Goal: Task Accomplishment & Management: Manage account settings

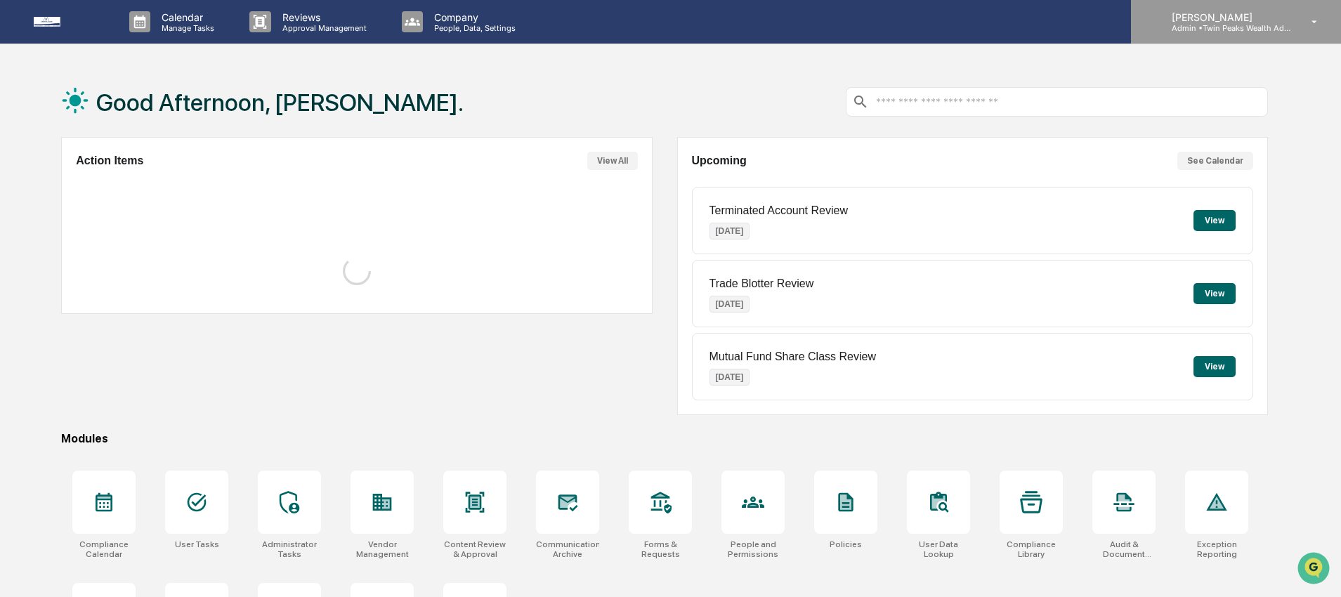
click at [1260, 23] on p "Admin • Twin Peaks Wealth Advisors" at bounding box center [1225, 28] width 131 height 10
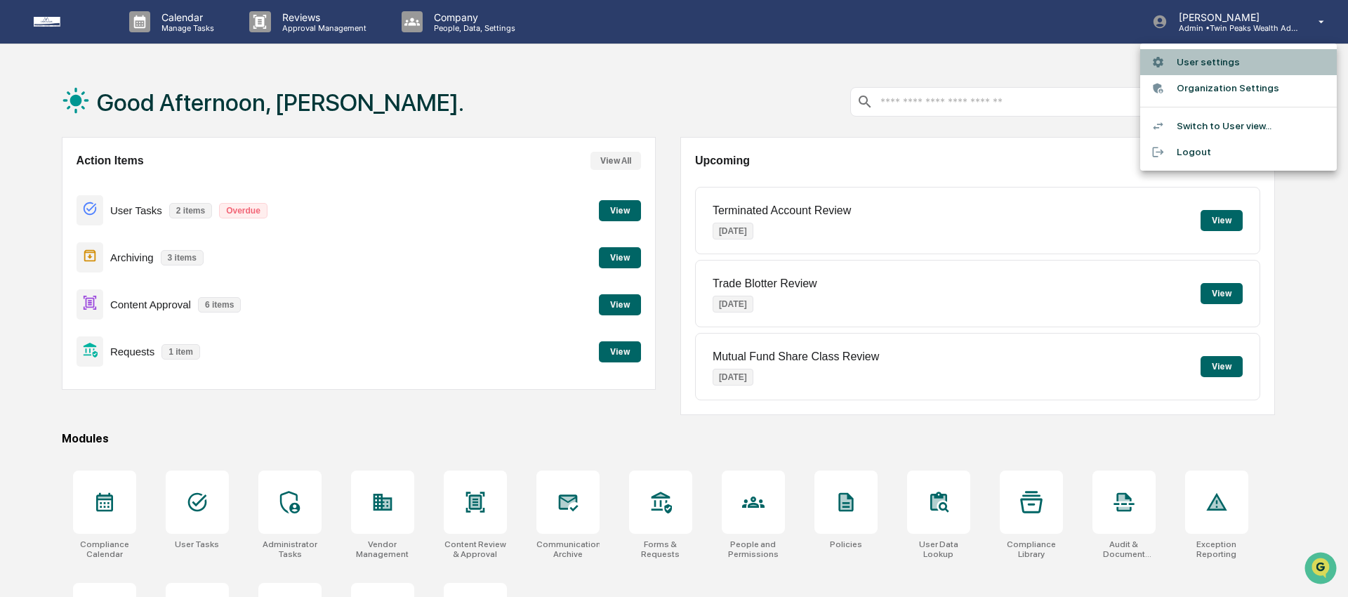
click at [1213, 62] on li "User settings" at bounding box center [1238, 62] width 197 height 26
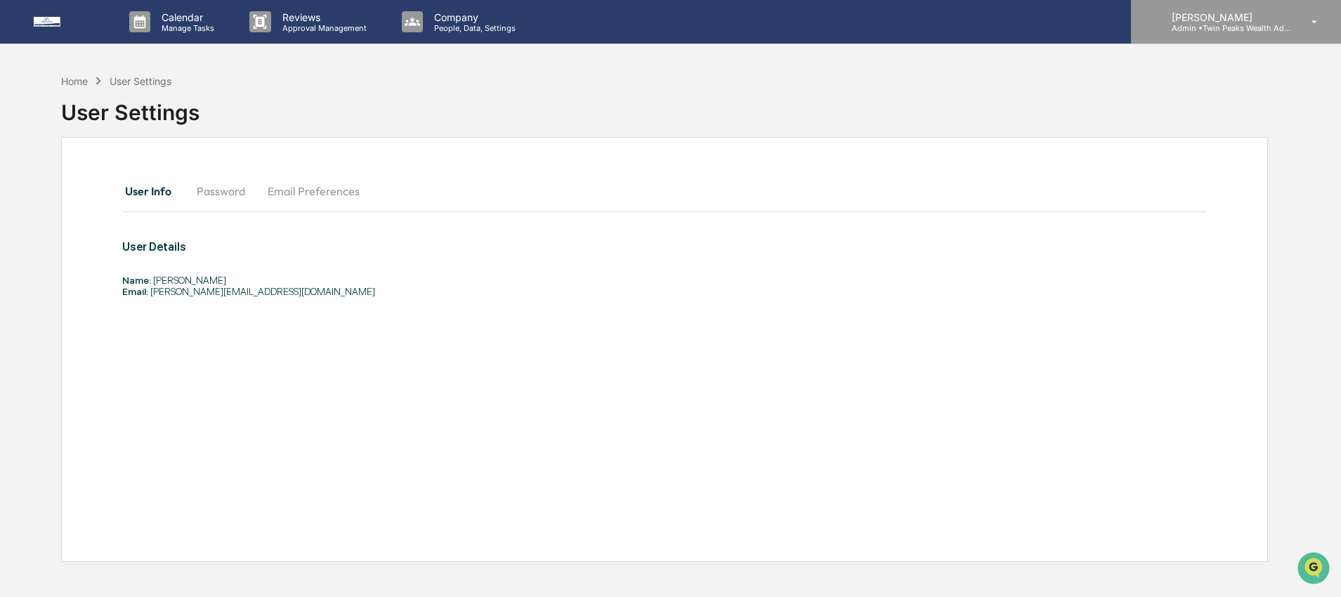
click at [1235, 27] on p "Admin • Twin Peaks Wealth Advisors" at bounding box center [1225, 28] width 131 height 10
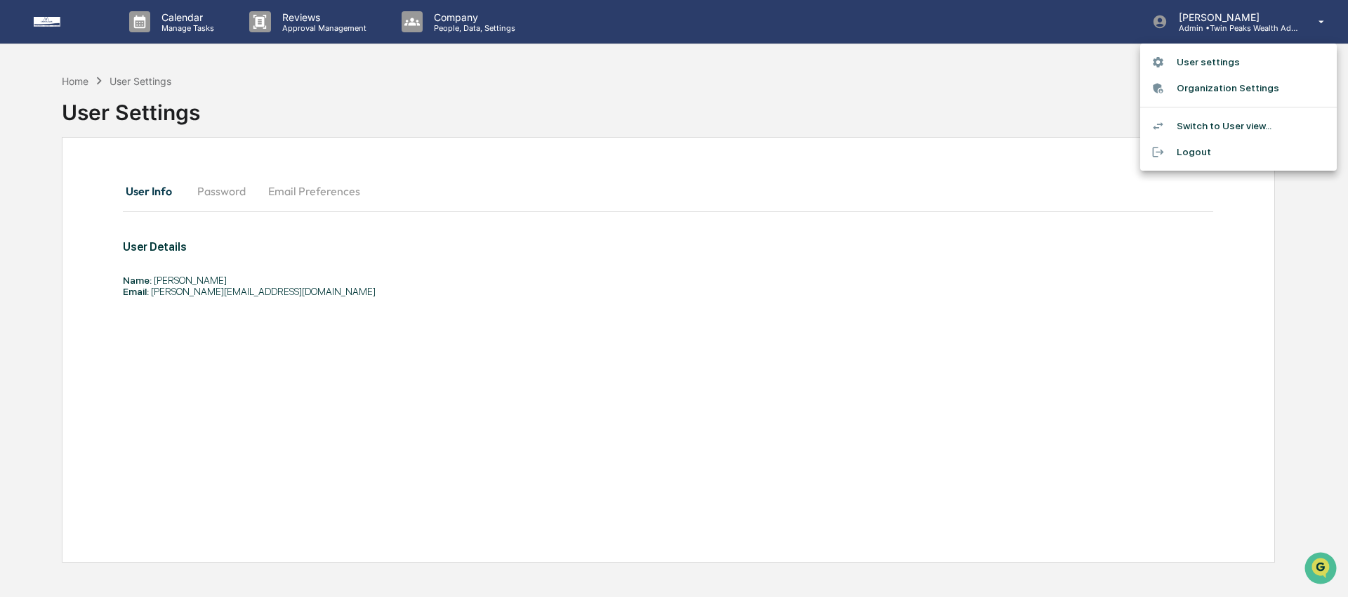
click at [1216, 125] on li "Switch to User view..." at bounding box center [1238, 126] width 197 height 26
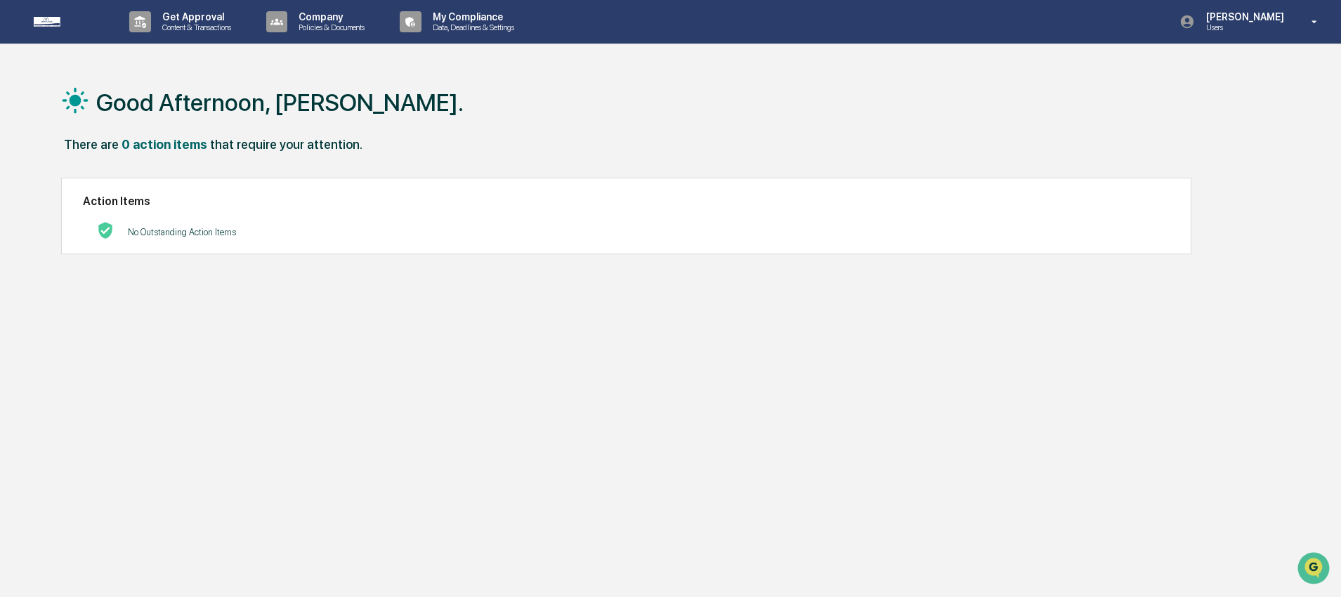
click at [280, 88] on h1 "Good Afternoon, Katrina." at bounding box center [279, 102] width 367 height 28
click at [202, 28] on p "Content & Transactions" at bounding box center [194, 27] width 87 height 10
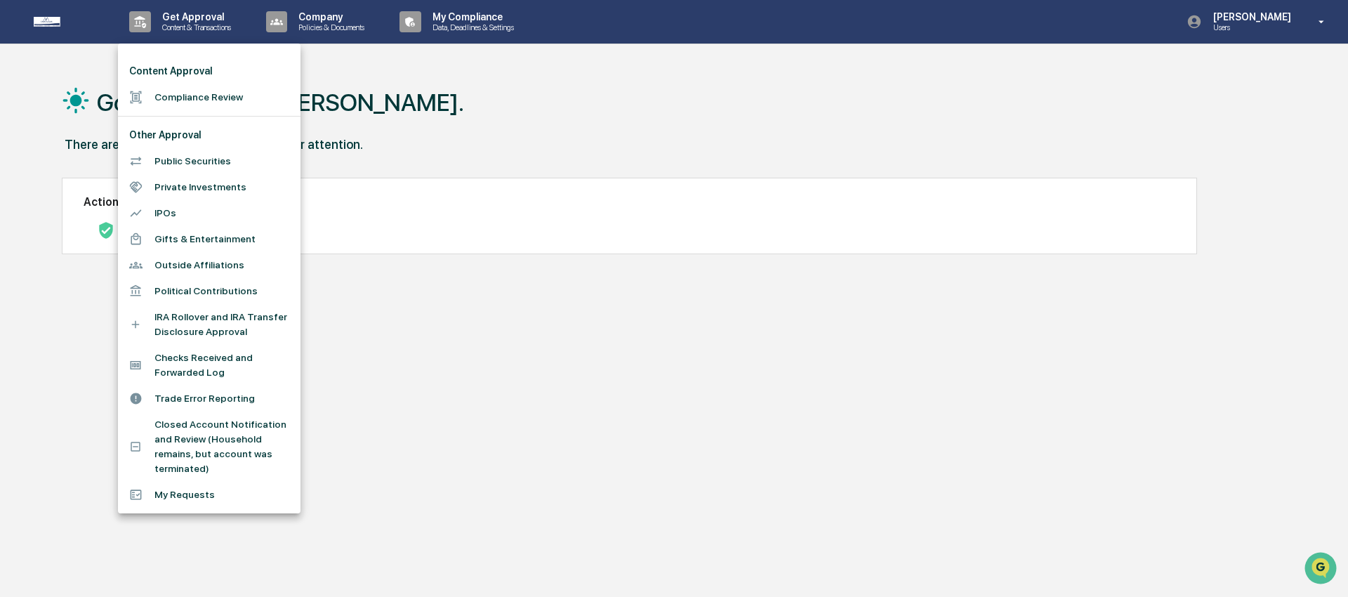
click at [245, 457] on li "Closed Account Notification and Review (Household remains, but account was term…" at bounding box center [209, 447] width 183 height 70
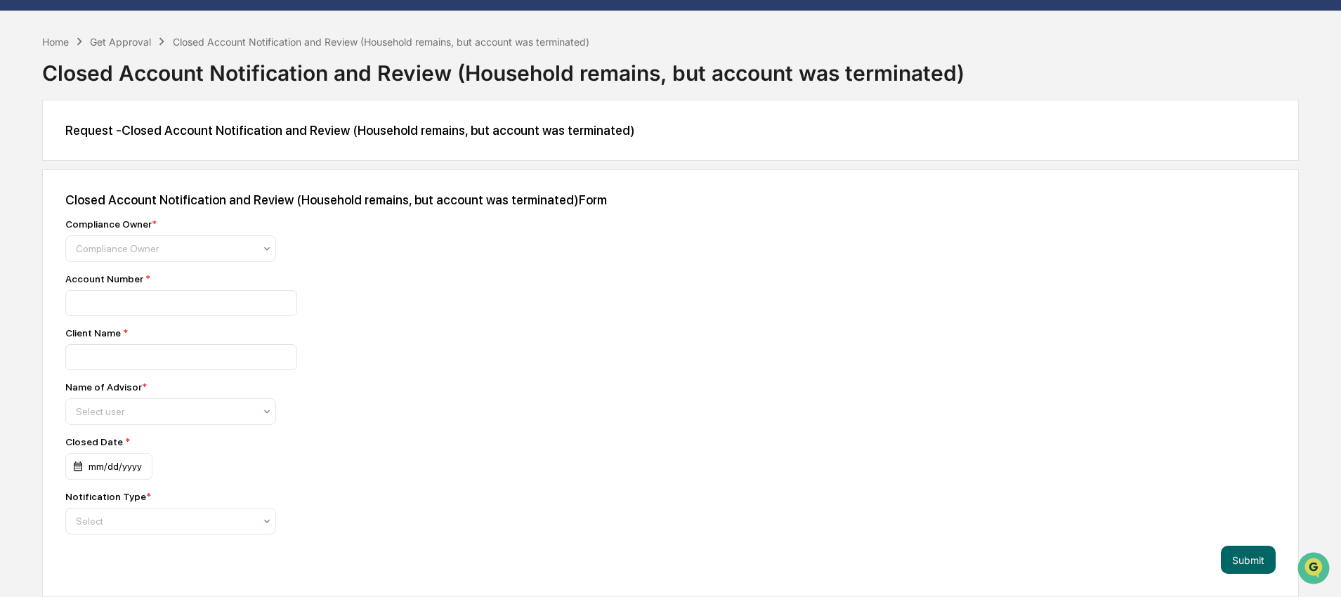
scroll to position [39, 0]
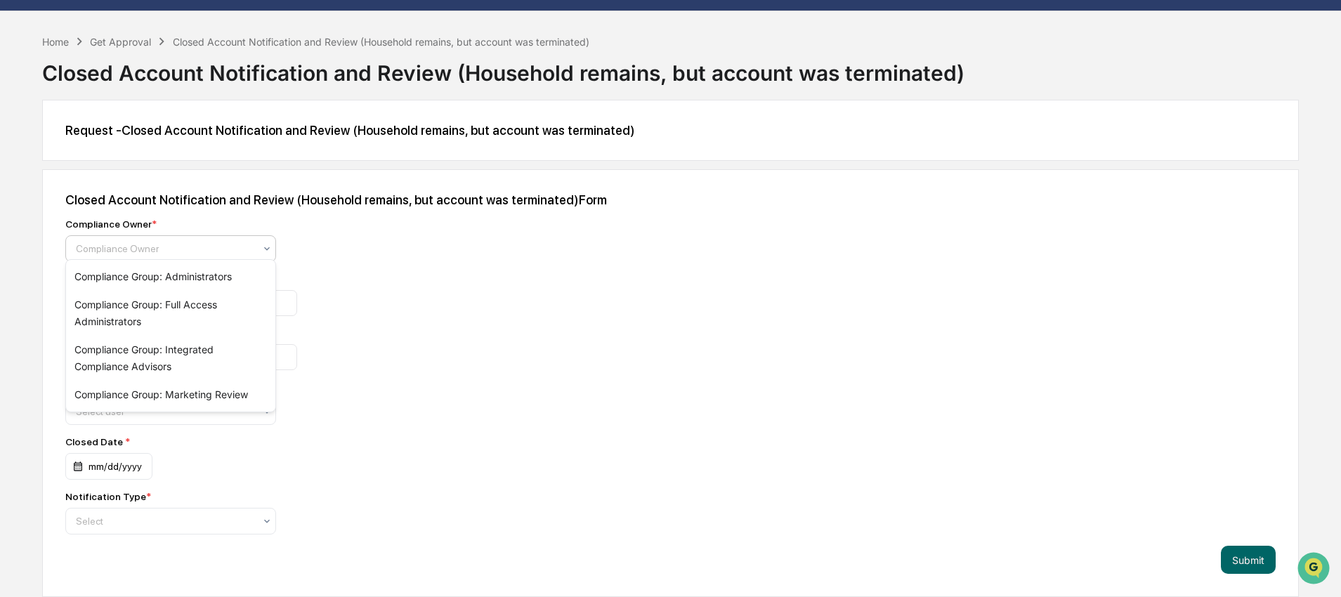
click at [268, 236] on div at bounding box center [266, 248] width 11 height 25
click at [151, 278] on div "Compliance Group: Administrators" at bounding box center [170, 277] width 209 height 28
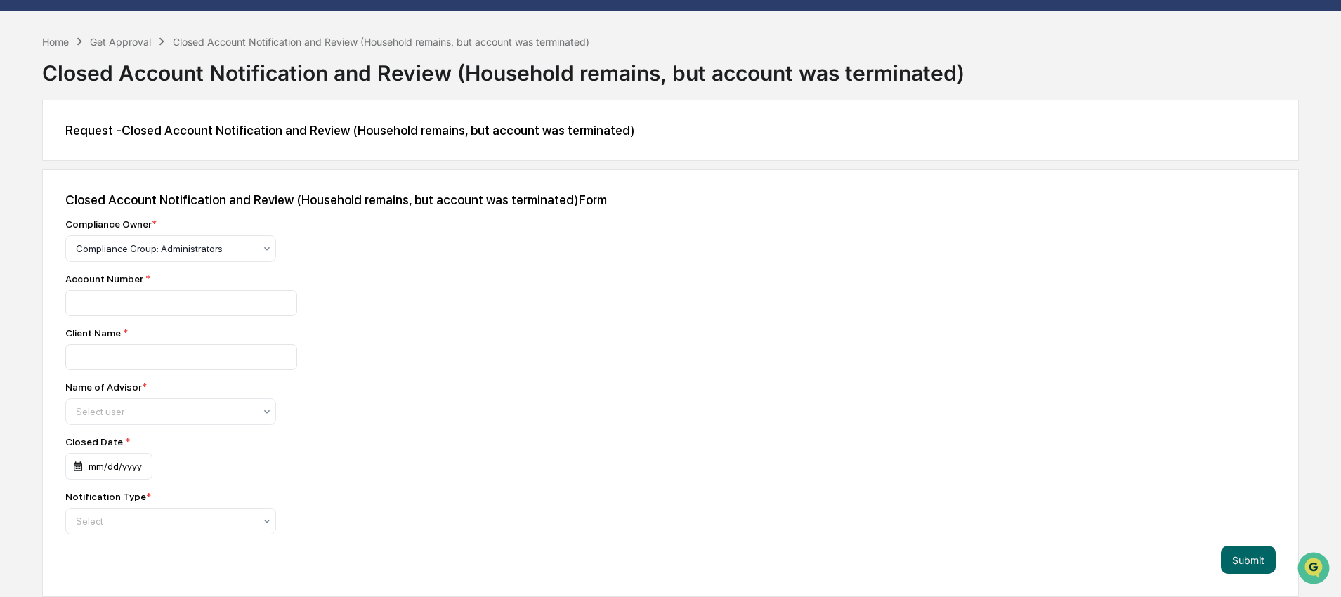
click at [443, 242] on div "Compliance Owner * Compliance Group: Administrators" at bounding box center [311, 240] width 492 height 44
click at [178, 297] on input at bounding box center [181, 303] width 232 height 26
click at [93, 298] on input at bounding box center [181, 303] width 232 height 26
click at [103, 360] on input at bounding box center [181, 357] width 232 height 26
click at [103, 404] on div at bounding box center [165, 411] width 178 height 14
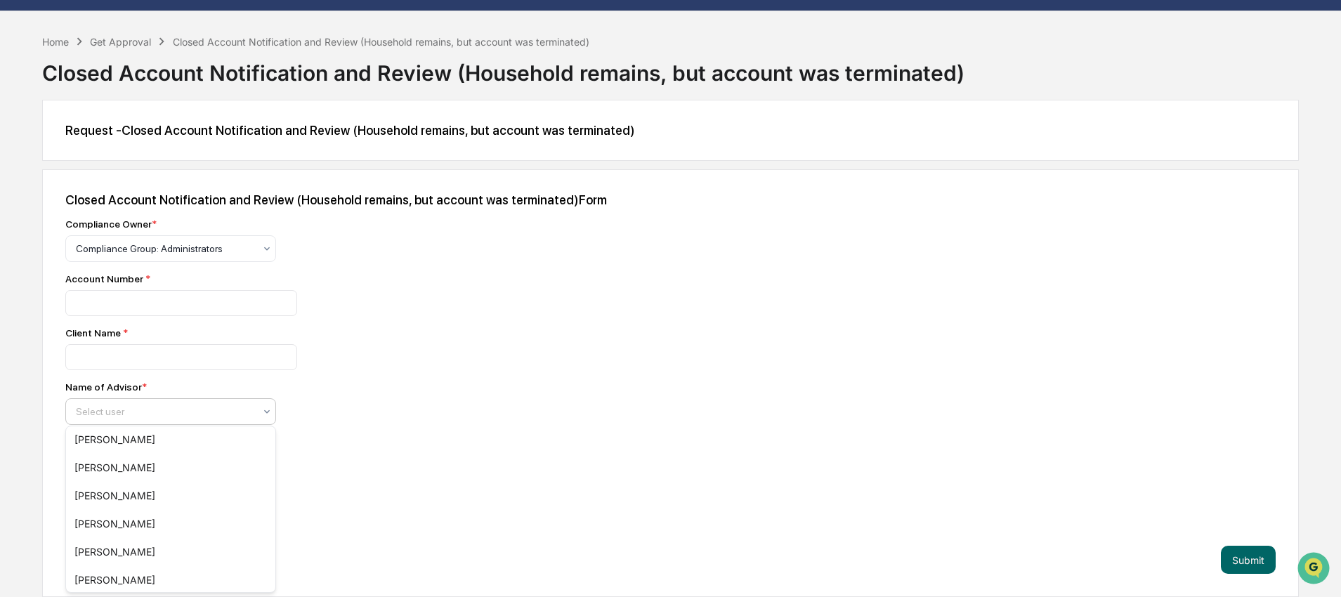
scroll to position [237, 0]
click at [69, 381] on div "Name of Advisor *" at bounding box center [105, 386] width 81 height 11
drag, startPoint x: 64, startPoint y: 383, endPoint x: 180, endPoint y: 381, distance: 116.6
click at [180, 381] on div "Closed Account Notification and Review (Household remains, but account was term…" at bounding box center [670, 383] width 1256 height 428
click at [279, 434] on div "Compliance Owner * Compliance Group: Administrators Account Number * Client Nam…" at bounding box center [311, 376] width 492 height 316
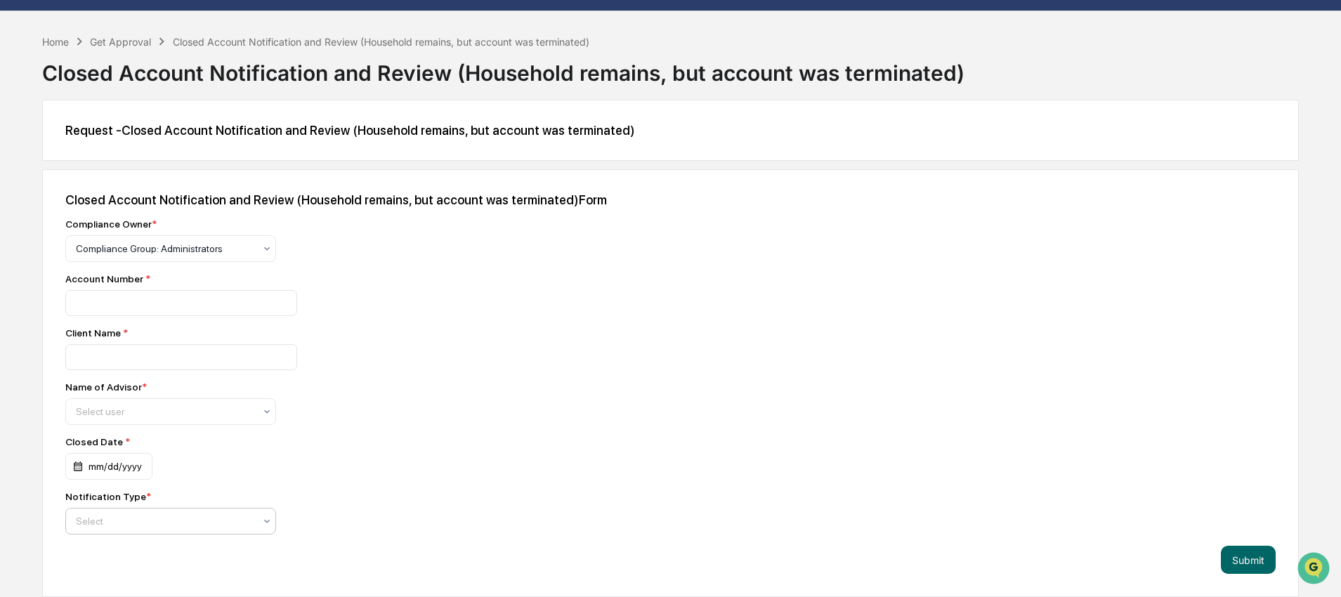
click at [170, 513] on div "Select" at bounding box center [165, 521] width 192 height 20
click at [453, 414] on div "Name of Advisor * Select user" at bounding box center [311, 403] width 492 height 44
click at [454, 423] on div "Compliance Owner * Compliance Group: Administrators Account Number * Client Nam…" at bounding box center [311, 376] width 492 height 316
click at [448, 441] on div "Compliance Owner * Compliance Group: Administrators Account Number * Client Nam…" at bounding box center [311, 376] width 492 height 316
click at [395, 420] on div "Name of Advisor * Select user" at bounding box center [311, 403] width 492 height 44
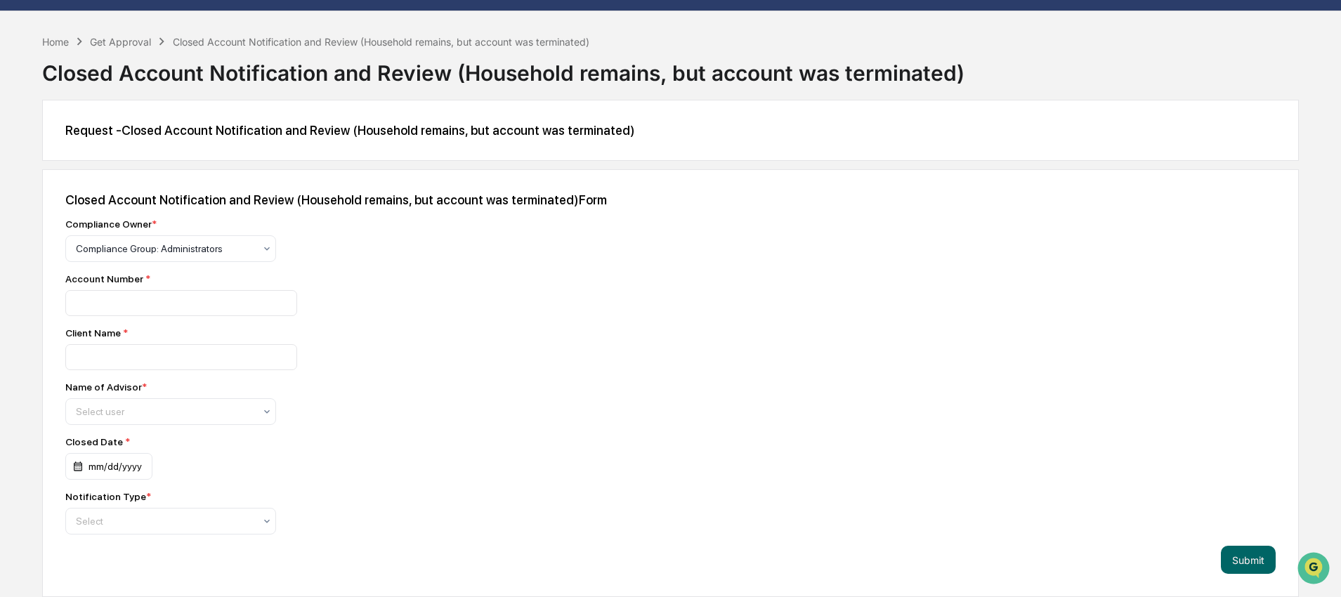
click at [534, 366] on div at bounding box center [311, 357] width 492 height 26
click at [470, 290] on div at bounding box center [311, 303] width 492 height 26
click at [564, 283] on div "Closed Account Notification and Review (Household remains, but account was term…" at bounding box center [670, 383] width 1256 height 428
click at [550, 279] on div "Account Number *" at bounding box center [311, 278] width 492 height 11
click at [553, 291] on div at bounding box center [311, 303] width 492 height 26
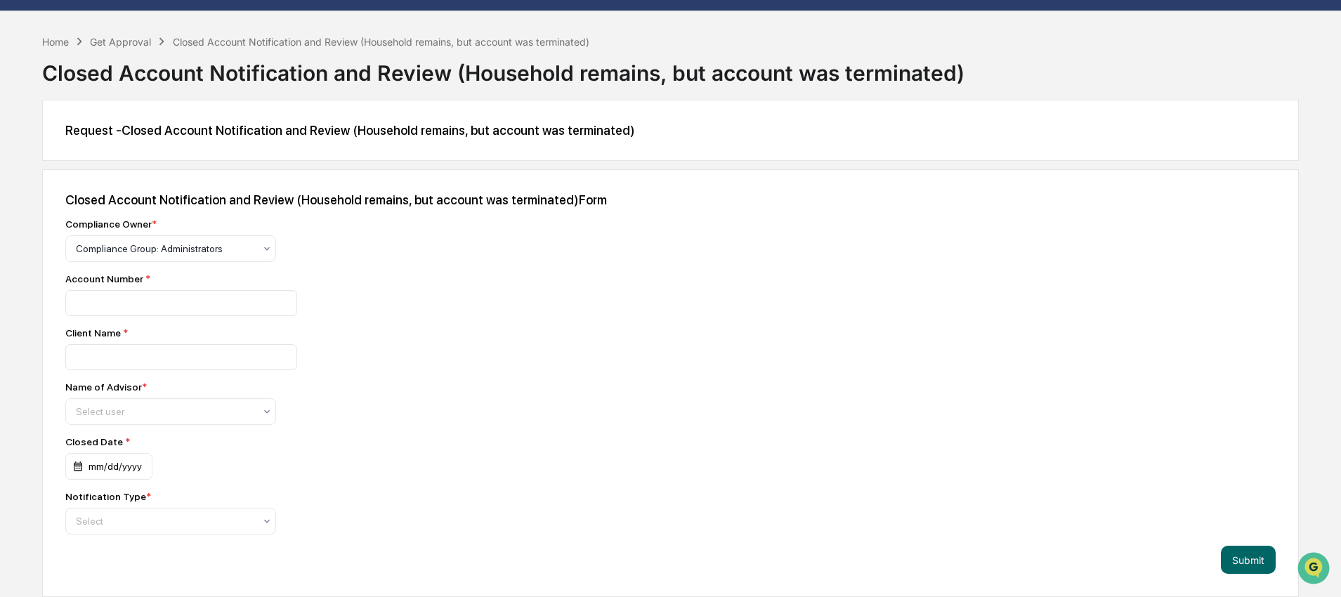
click at [573, 306] on div "Closed Account Notification and Review (Household remains, but account was term…" at bounding box center [670, 383] width 1256 height 428
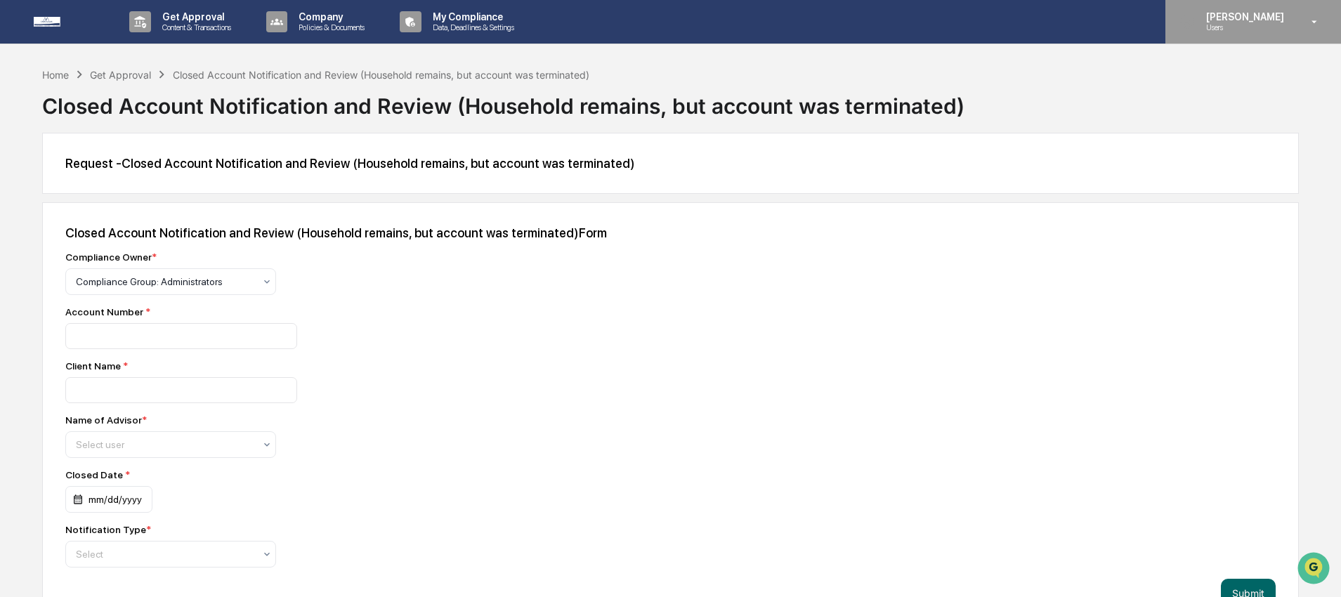
click at [1262, 20] on p "[PERSON_NAME]" at bounding box center [1243, 16] width 96 height 11
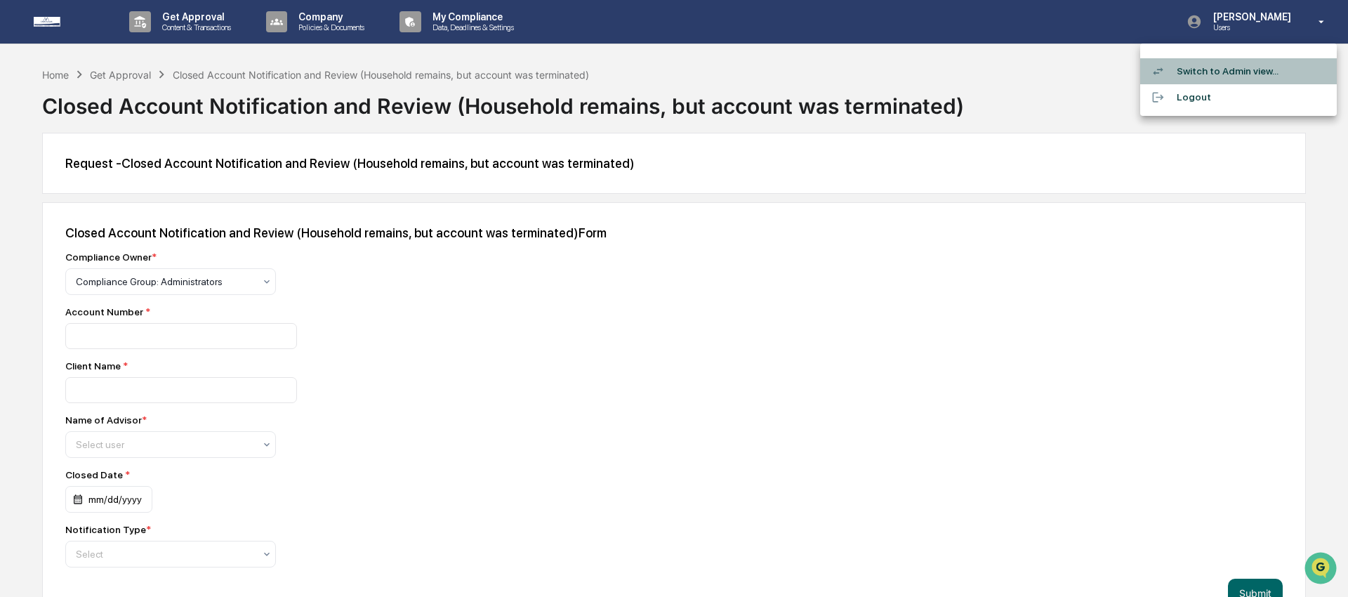
click at [1235, 62] on li "Switch to Admin view..." at bounding box center [1238, 71] width 197 height 26
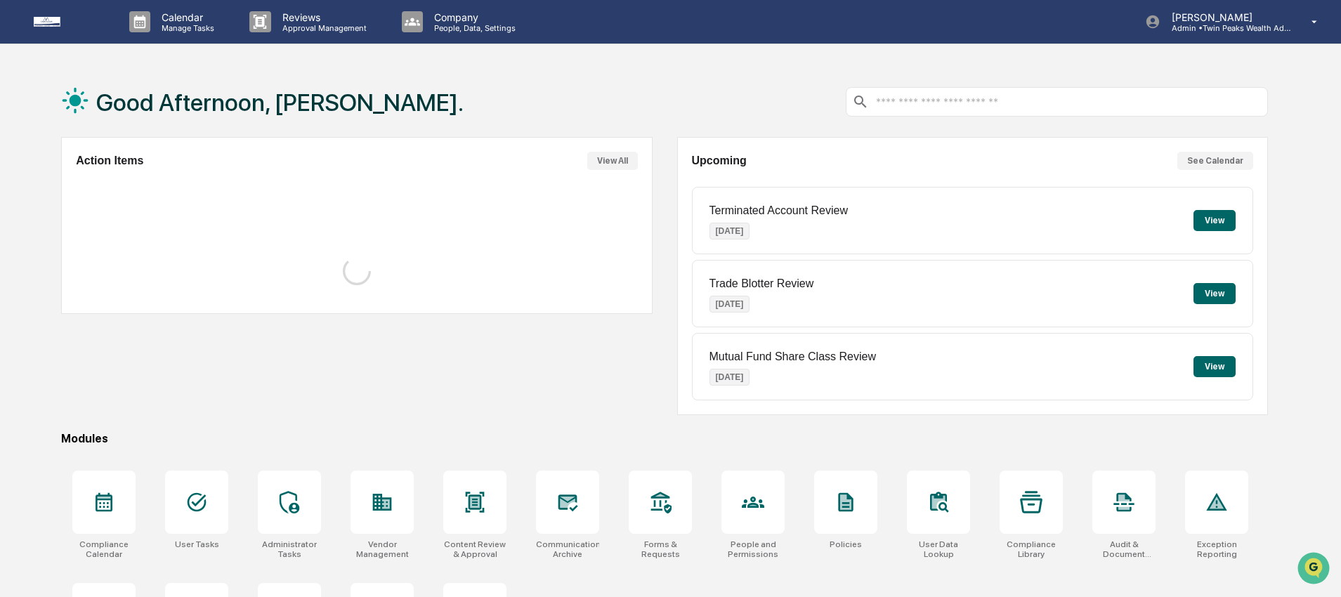
click at [518, 91] on div "Good Afternoon, Katrina." at bounding box center [664, 102] width 1206 height 70
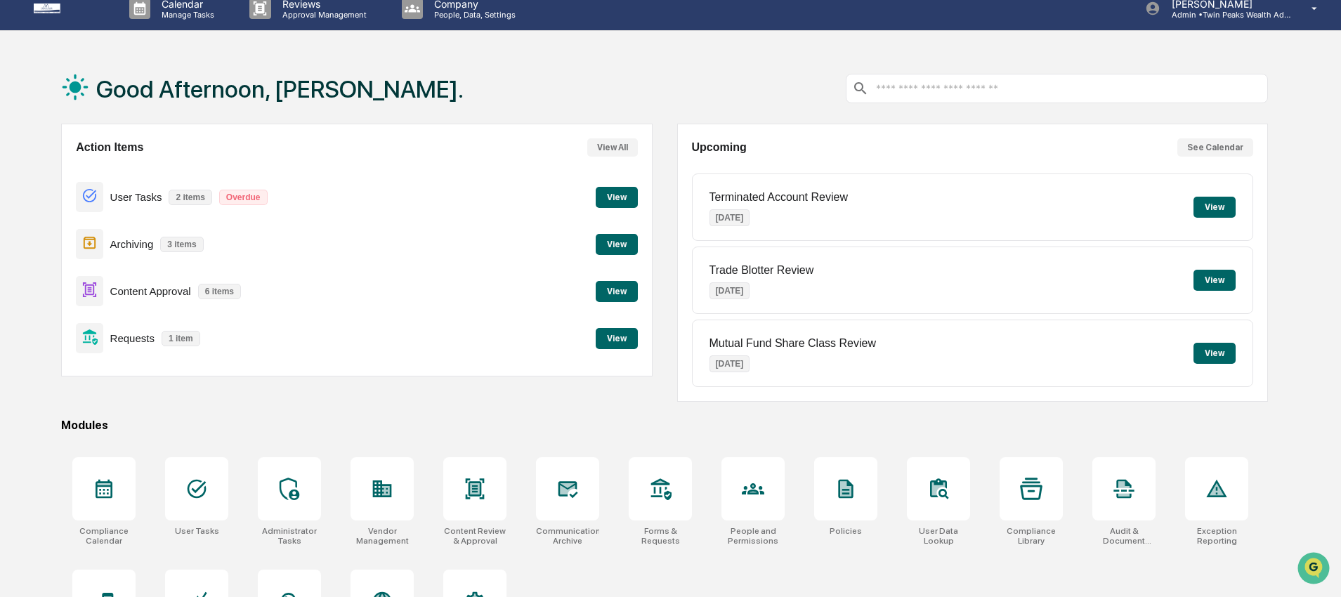
scroll to position [86, 0]
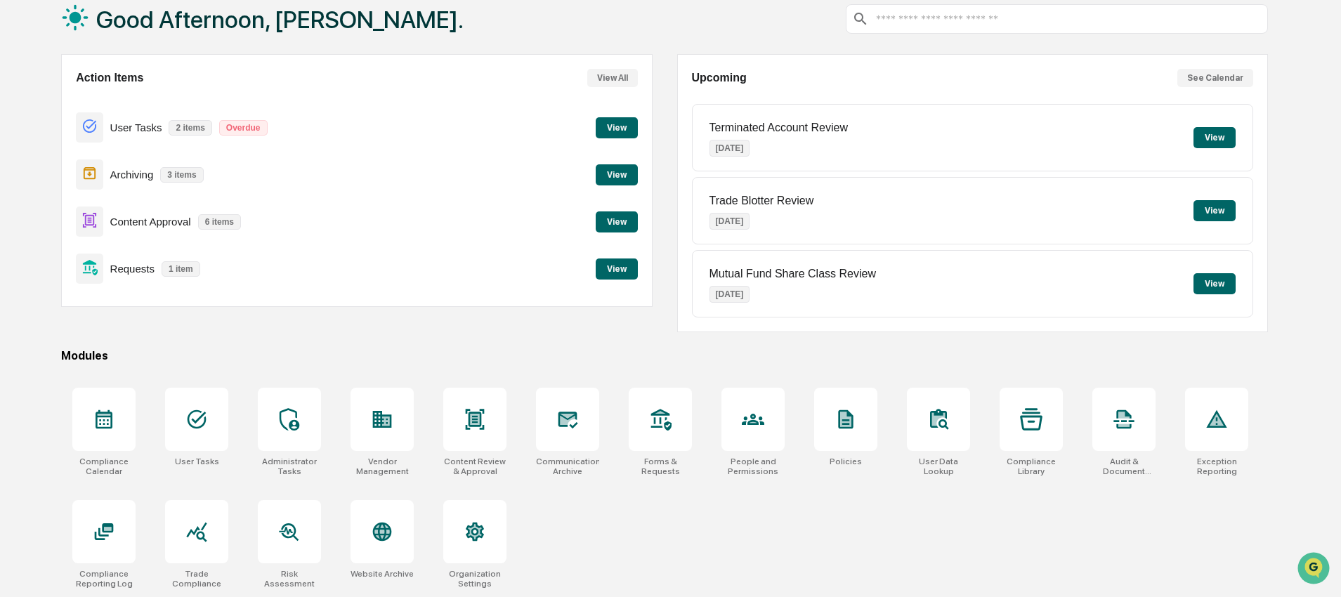
click at [599, 553] on div "Compliance Calendar User Tasks Administrator Tasks Vendor Management Content Re…" at bounding box center [664, 488] width 1206 height 218
click at [658, 311] on div "Action Items View All User Tasks 2 items Overdue View Archiving 3 items View Co…" at bounding box center [664, 193] width 1206 height 278
click at [647, 320] on div "Action Items View All User Tasks 2 items Overdue View Archiving 3 items View Co…" at bounding box center [356, 193] width 591 height 278
click at [1305, 338] on div "Good Afternoon, Katrina. Action Items View All User Tasks 2 items Overdue View …" at bounding box center [670, 290] width 1341 height 613
click at [673, 343] on div "Good Afternoon, Katrina. Action Items View All User Tasks 2 items Overdue View …" at bounding box center [664, 290] width 1249 height 613
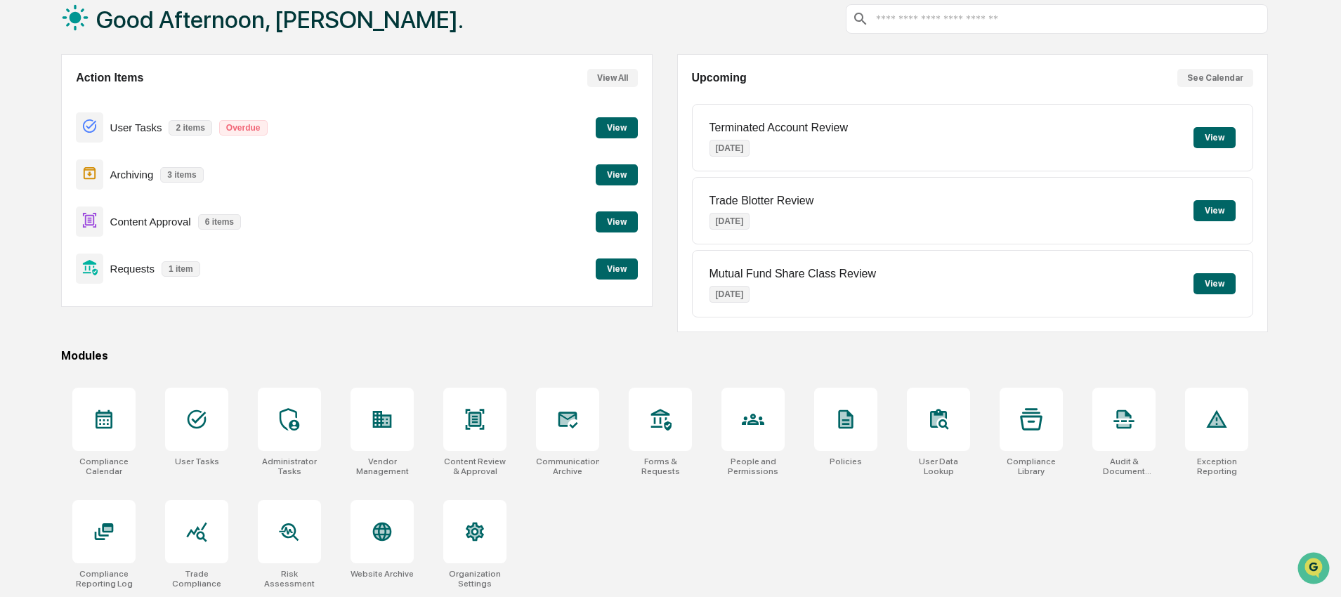
click at [657, 344] on div "Good Afternoon, Katrina. Action Items View All User Tasks 2 items Overdue View …" at bounding box center [664, 290] width 1249 height 613
click at [940, 343] on div "Good Afternoon, Katrina. Action Items View All User Tasks 2 items Overdue View …" at bounding box center [664, 290] width 1249 height 613
click at [1070, 334] on div "Good Afternoon, Katrina. Action Items View All User Tasks 2 items Overdue View …" at bounding box center [664, 290] width 1249 height 613
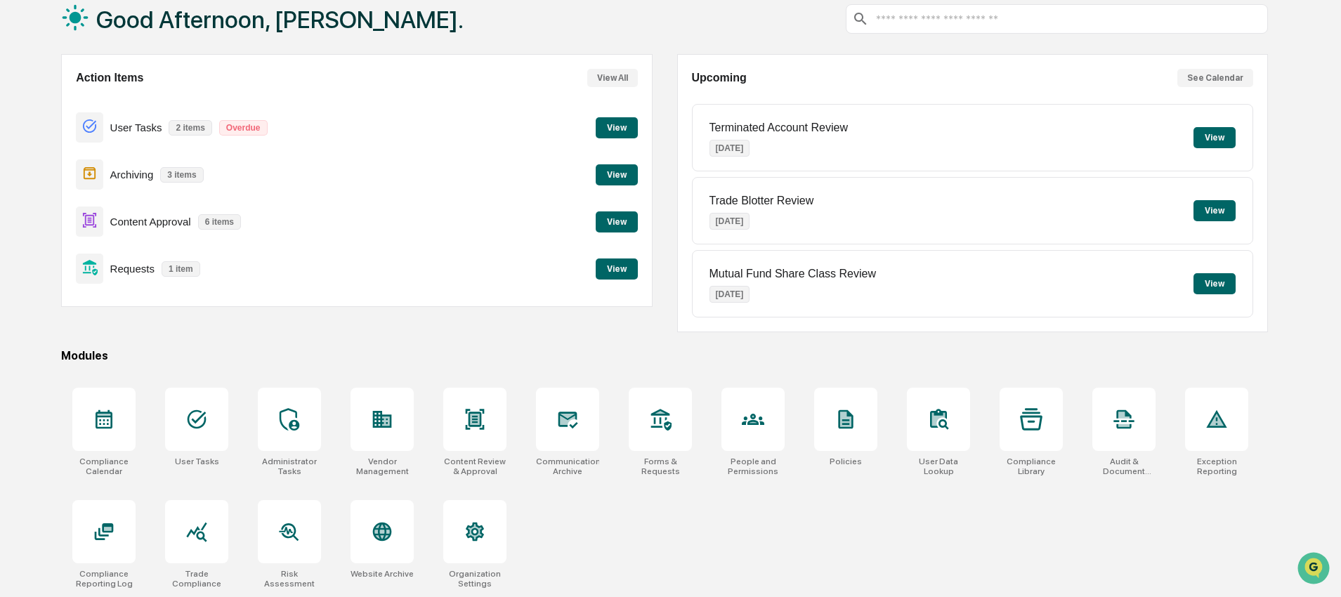
click at [1189, 342] on div "Good Afternoon, Katrina. Action Items View All User Tasks 2 items Overdue View …" at bounding box center [664, 290] width 1249 height 613
click at [485, 419] on icon at bounding box center [474, 419] width 22 height 22
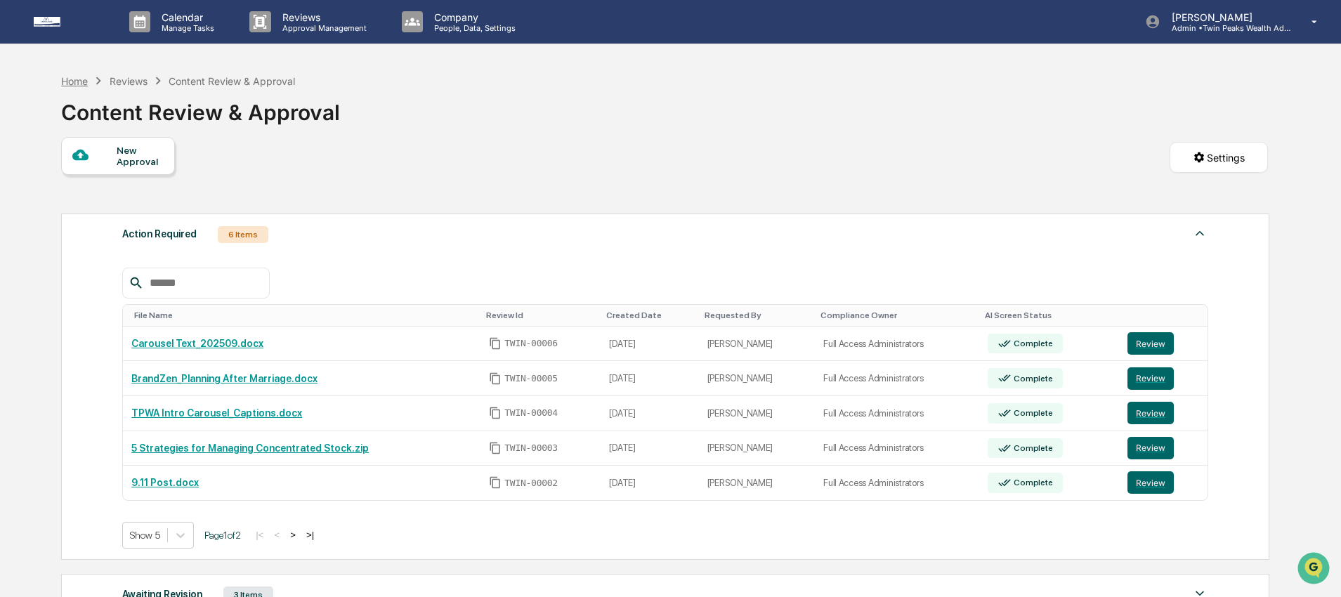
click at [81, 81] on div "Home" at bounding box center [74, 81] width 27 height 12
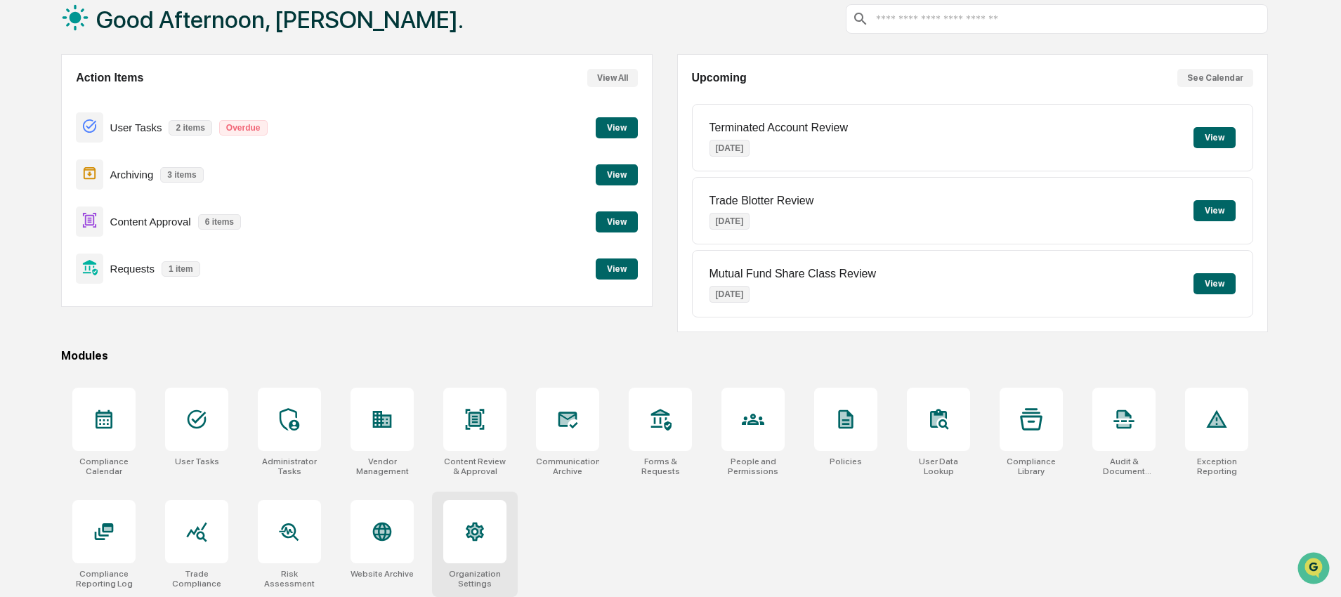
scroll to position [86, 0]
click at [470, 536] on icon at bounding box center [474, 531] width 22 height 22
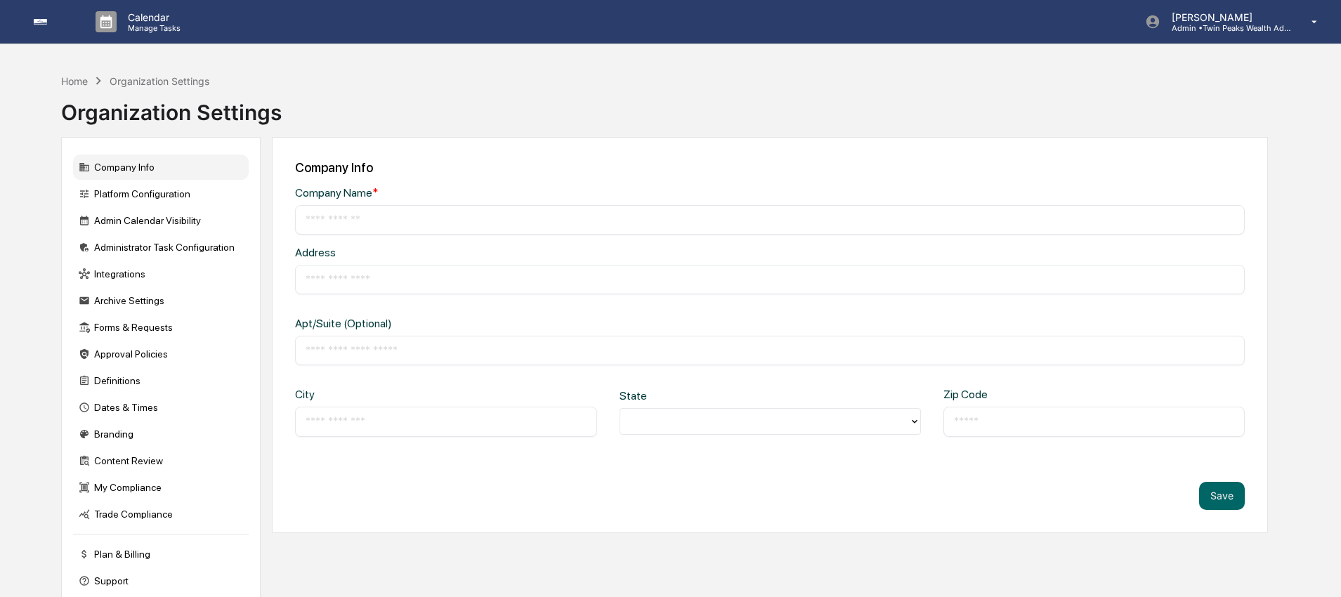
type input "**********"
type input "*******"
type input "**********"
type input "*****"
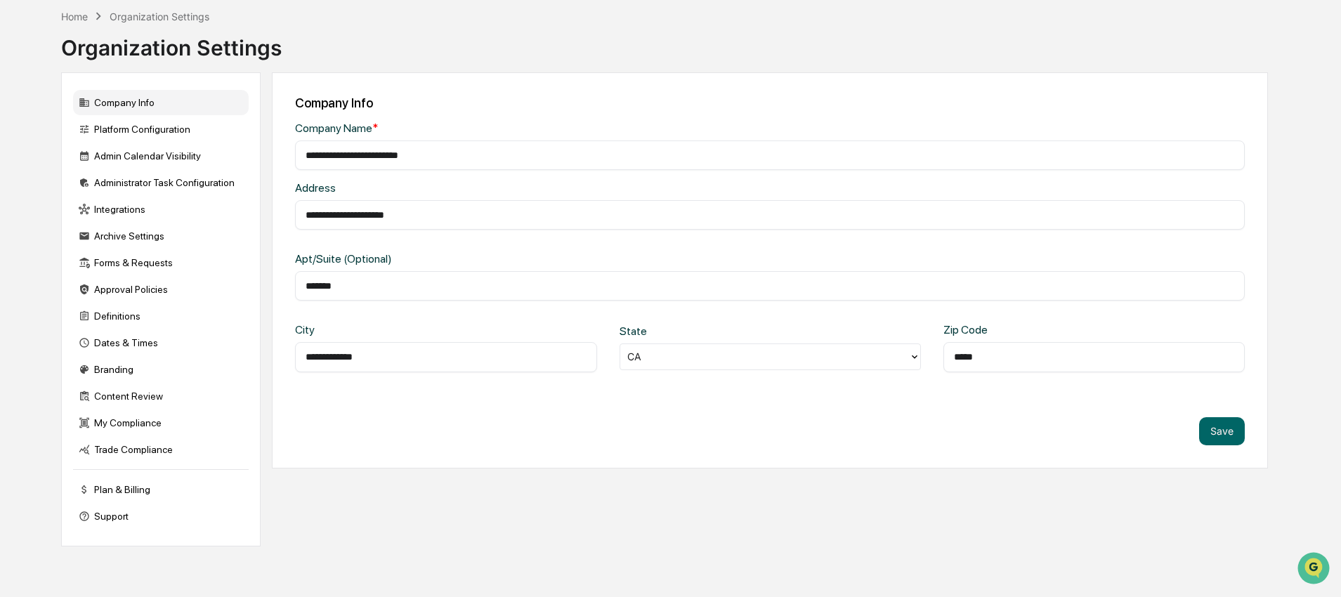
scroll to position [67, 0]
click at [345, 69] on div "Home Organization Settings Organization Settings" at bounding box center [664, 35] width 1206 height 70
click at [191, 178] on div "Administrator Task Configuration" at bounding box center [161, 180] width 176 height 25
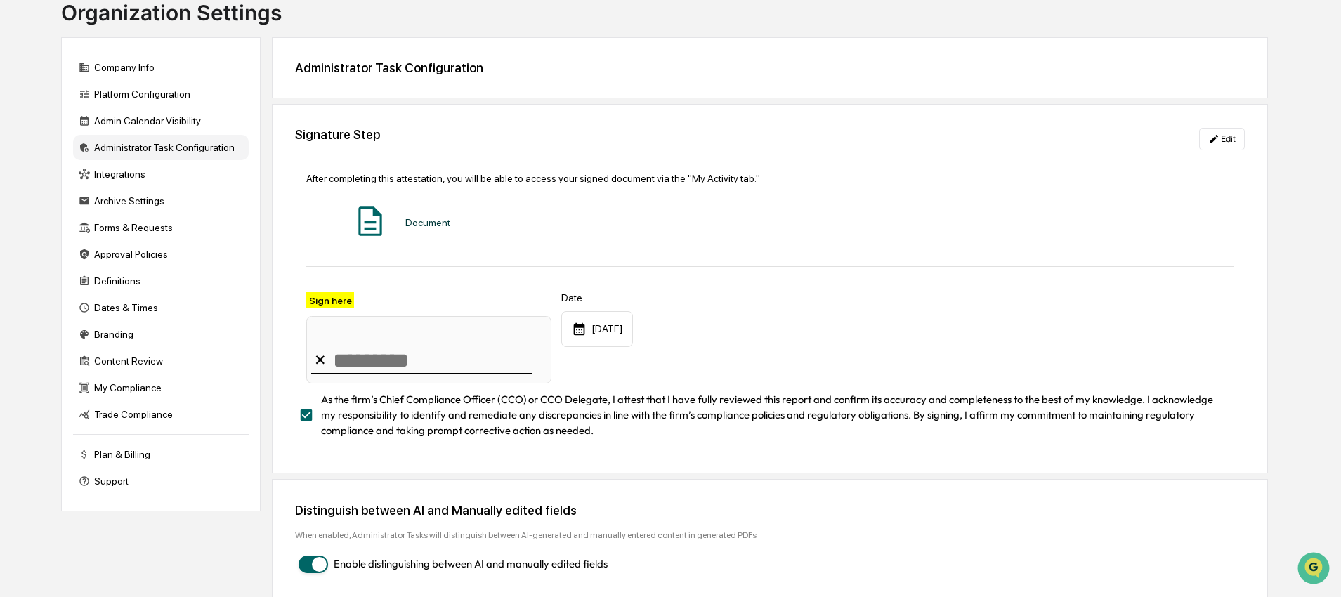
scroll to position [111, 0]
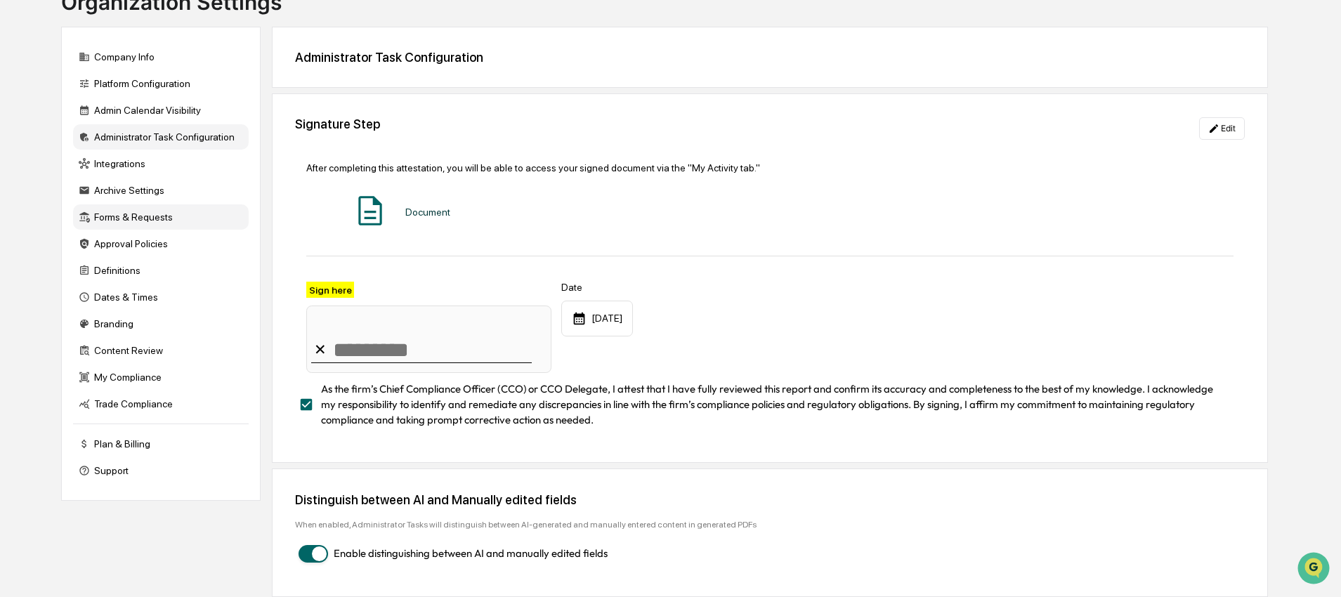
click at [160, 221] on div "Forms & Requests" at bounding box center [161, 216] width 176 height 25
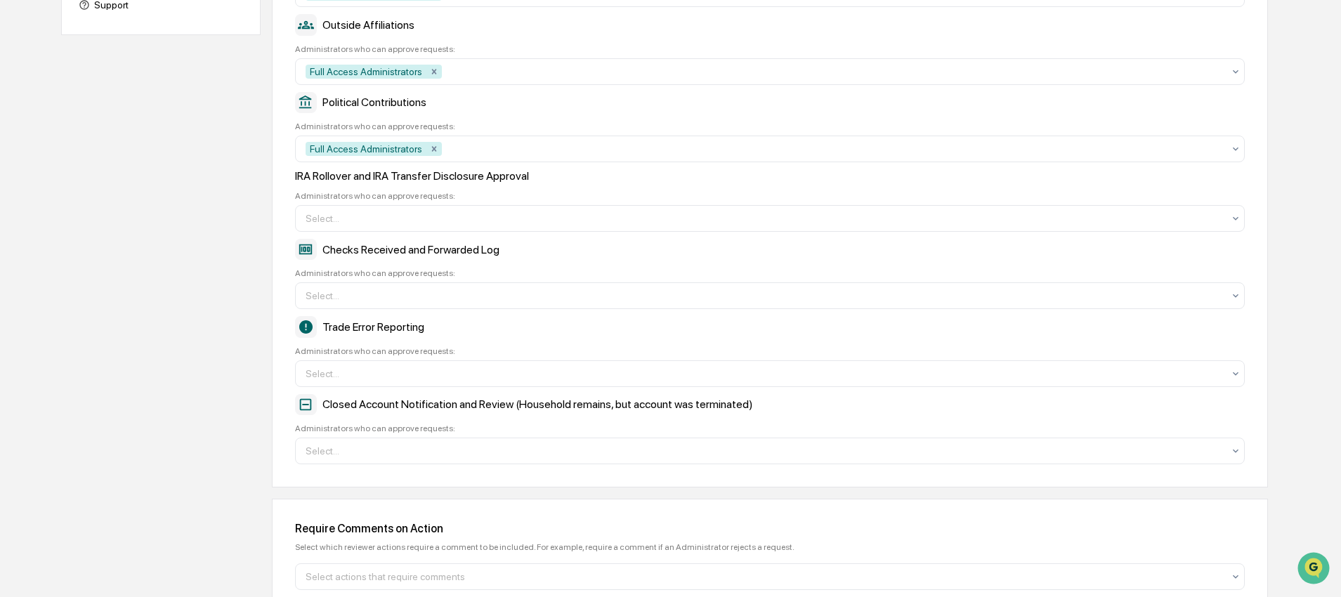
scroll to position [596, 0]
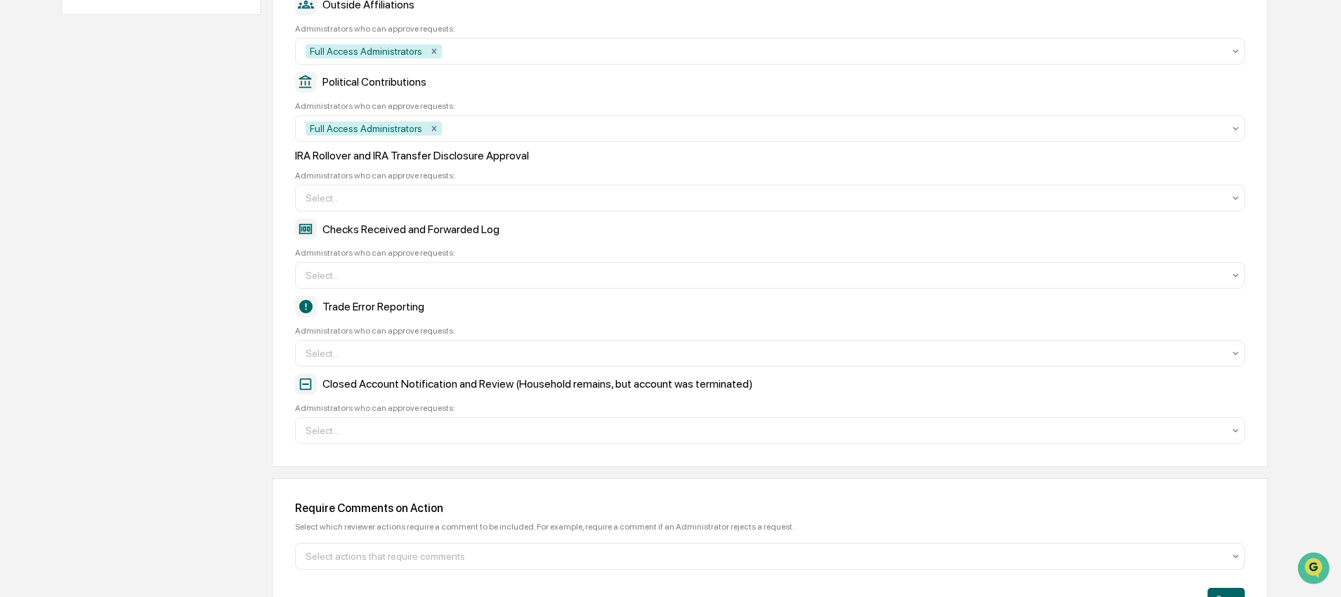
click at [477, 395] on div "Closed Account Notification and Review (Household remains, but account was term…" at bounding box center [769, 384] width 949 height 21
click at [407, 437] on div at bounding box center [763, 430] width 917 height 14
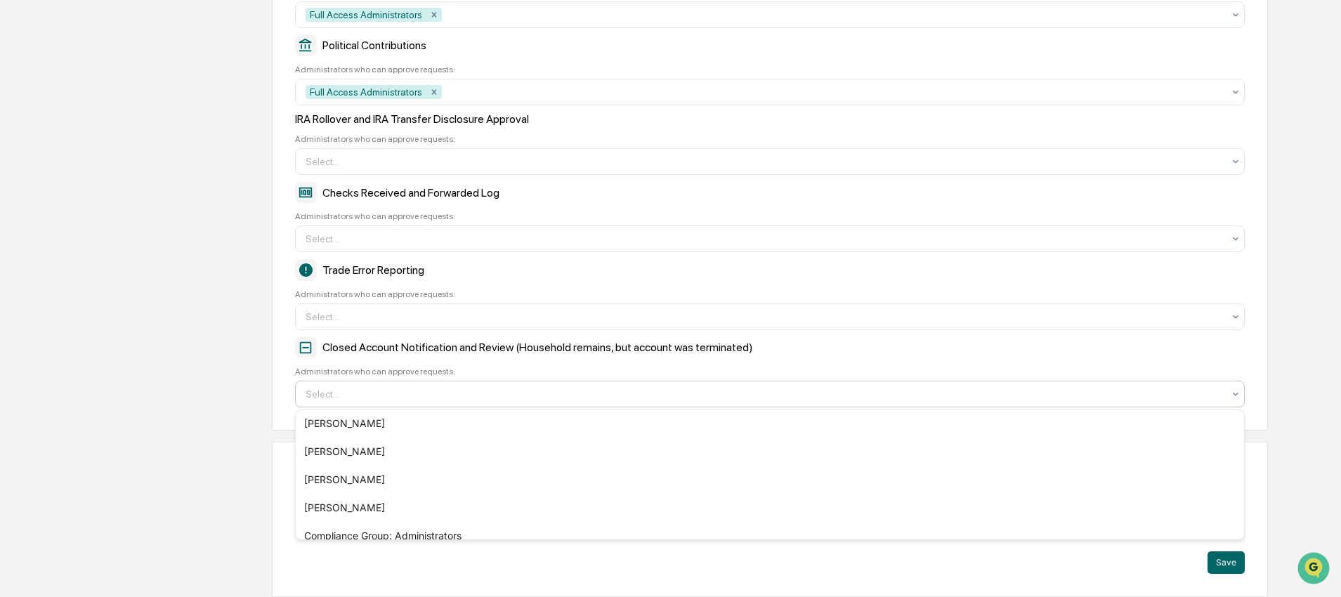
scroll to position [140, 0]
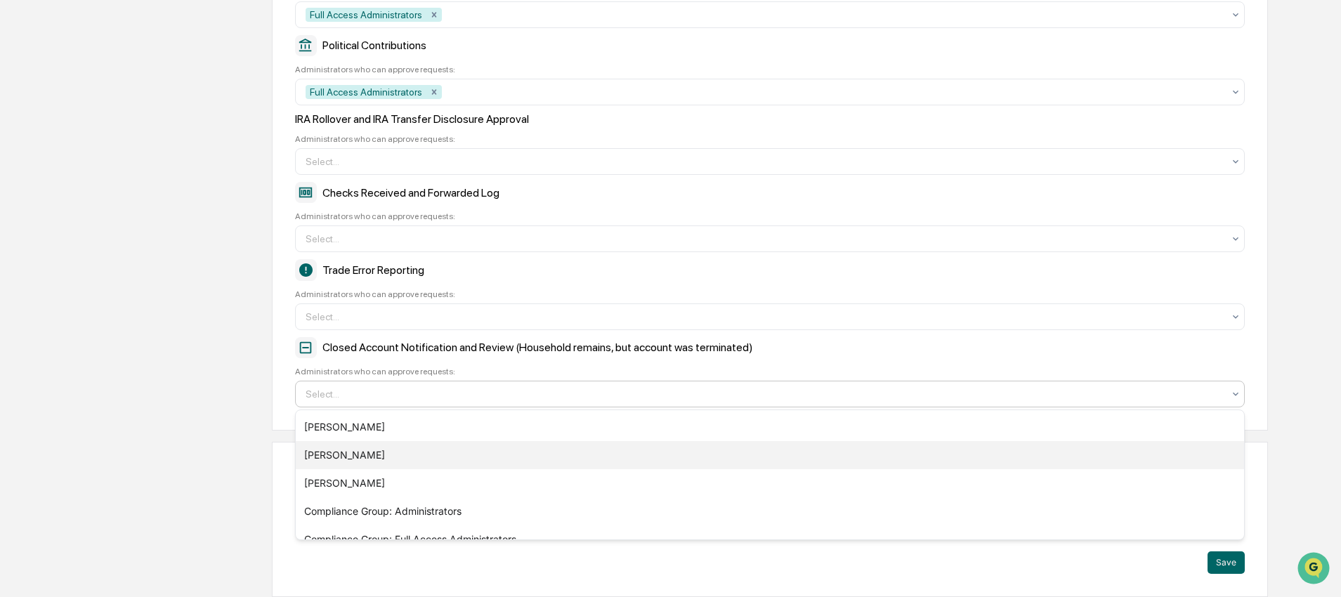
click at [414, 456] on div "[PERSON_NAME]" at bounding box center [770, 455] width 948 height 28
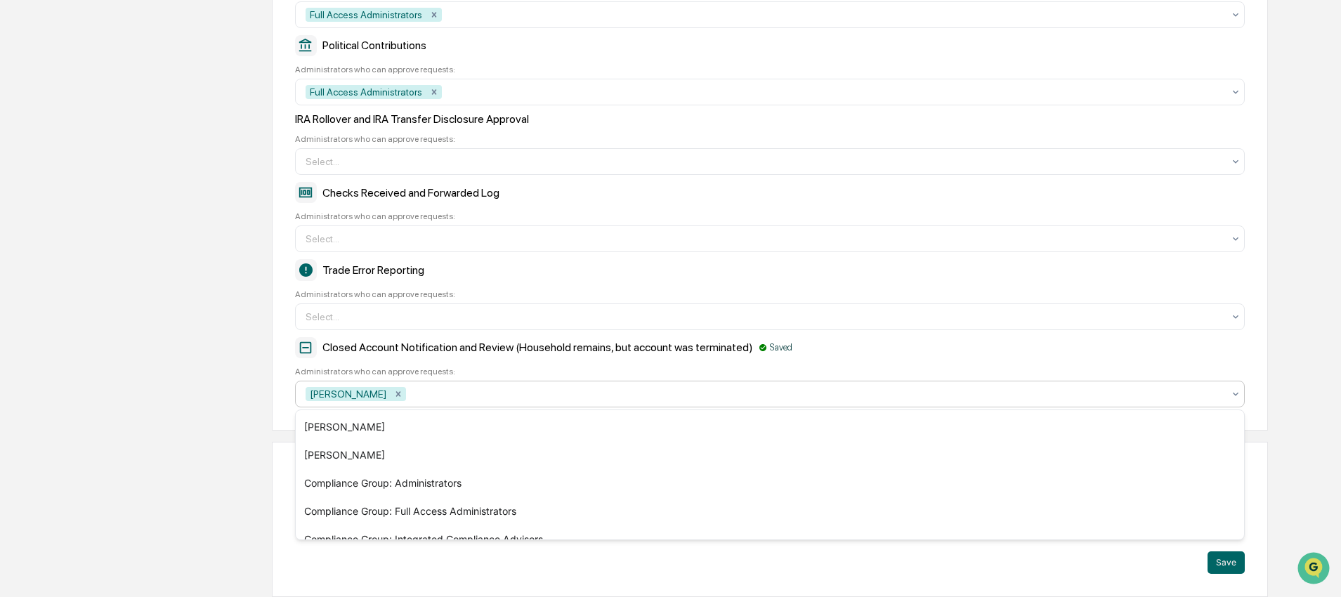
click at [232, 371] on div "Company Info Platform Configuration Admin Calendar Visibility Administrator Tas…" at bounding box center [664, 50] width 1206 height 1093
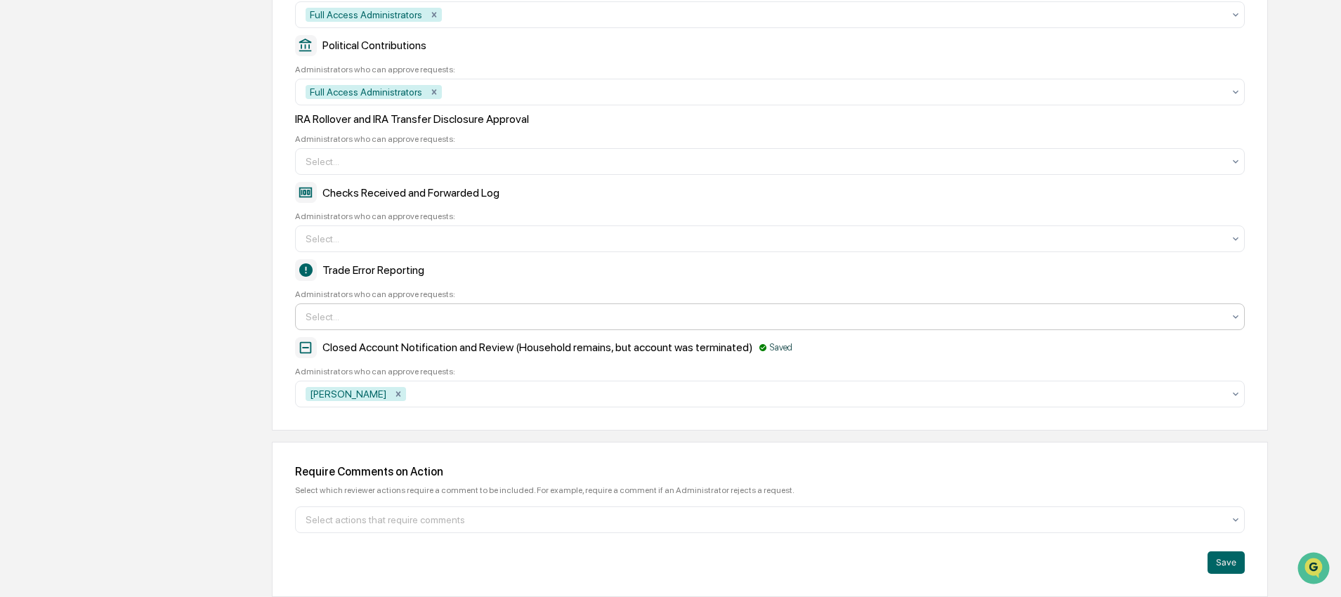
click at [394, 318] on div at bounding box center [763, 317] width 917 height 14
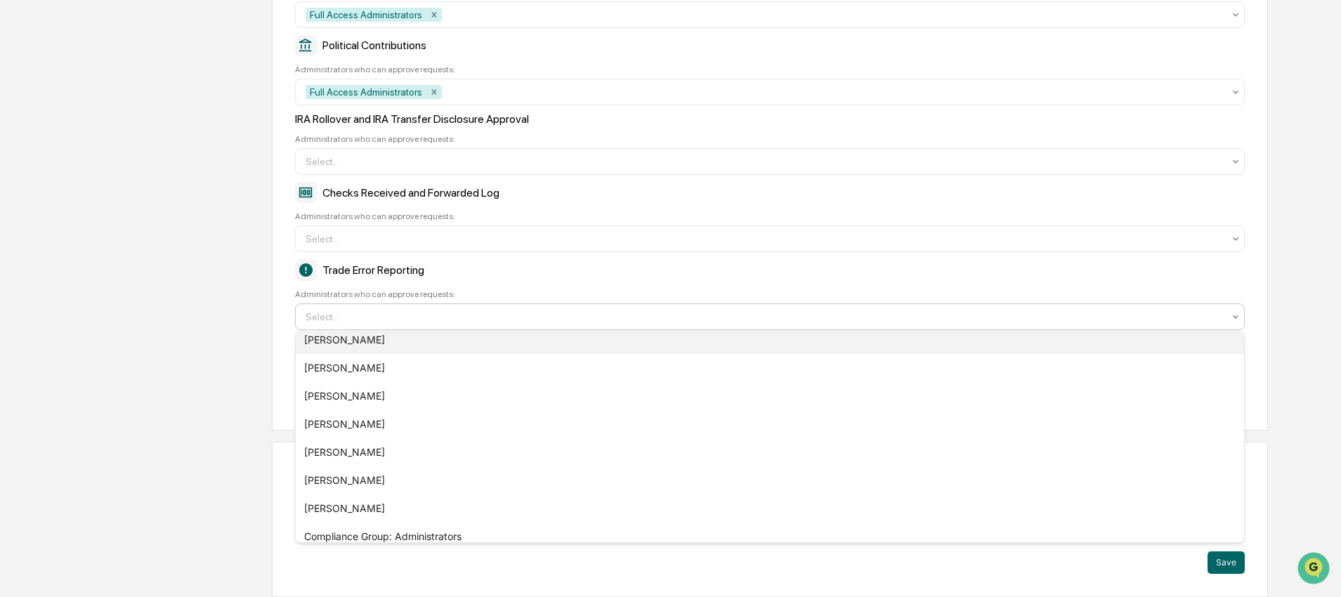
scroll to position [65, 0]
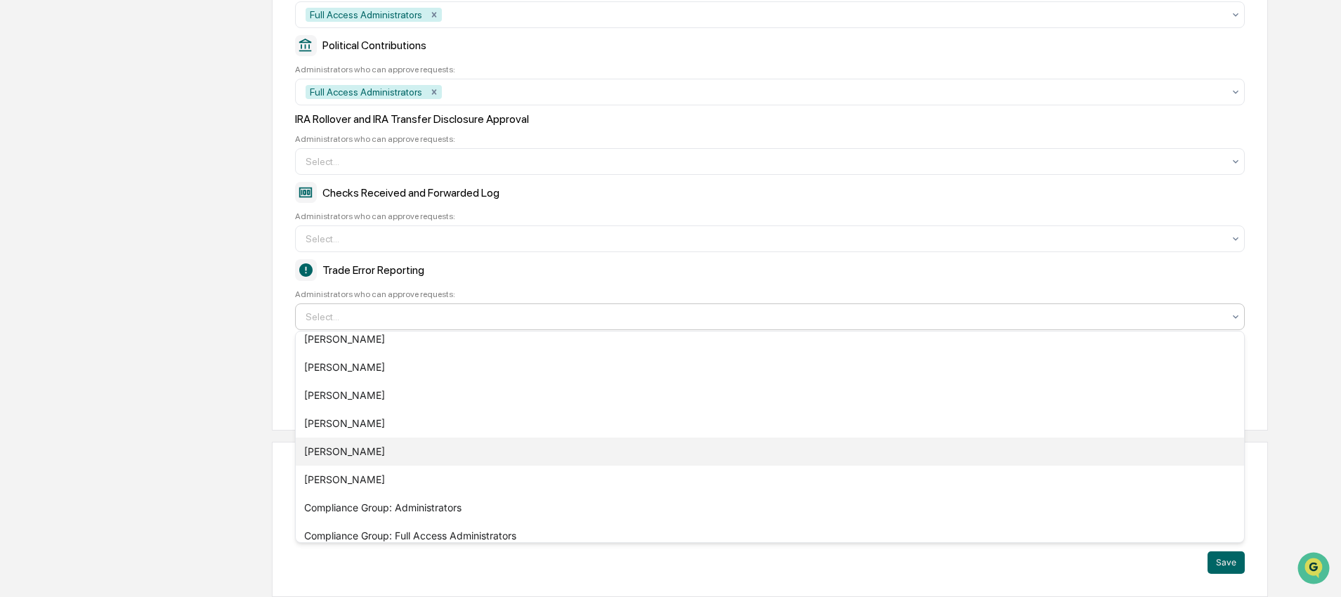
click at [364, 442] on div "[PERSON_NAME]" at bounding box center [770, 451] width 948 height 28
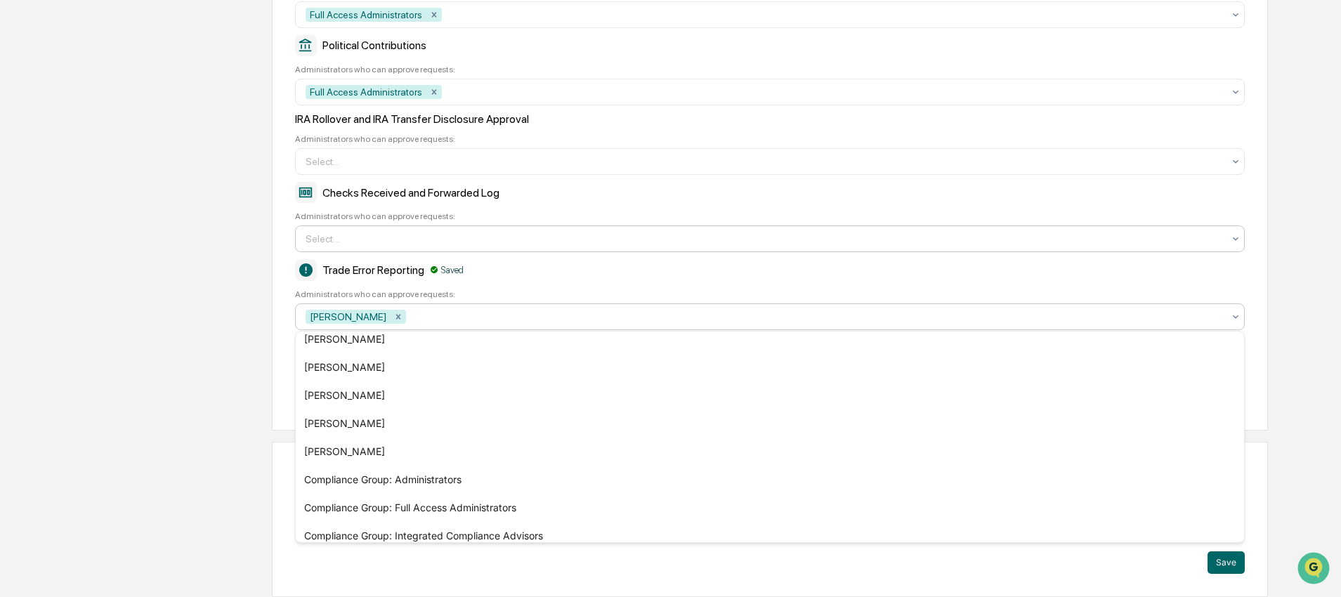
click at [390, 239] on div at bounding box center [763, 239] width 917 height 14
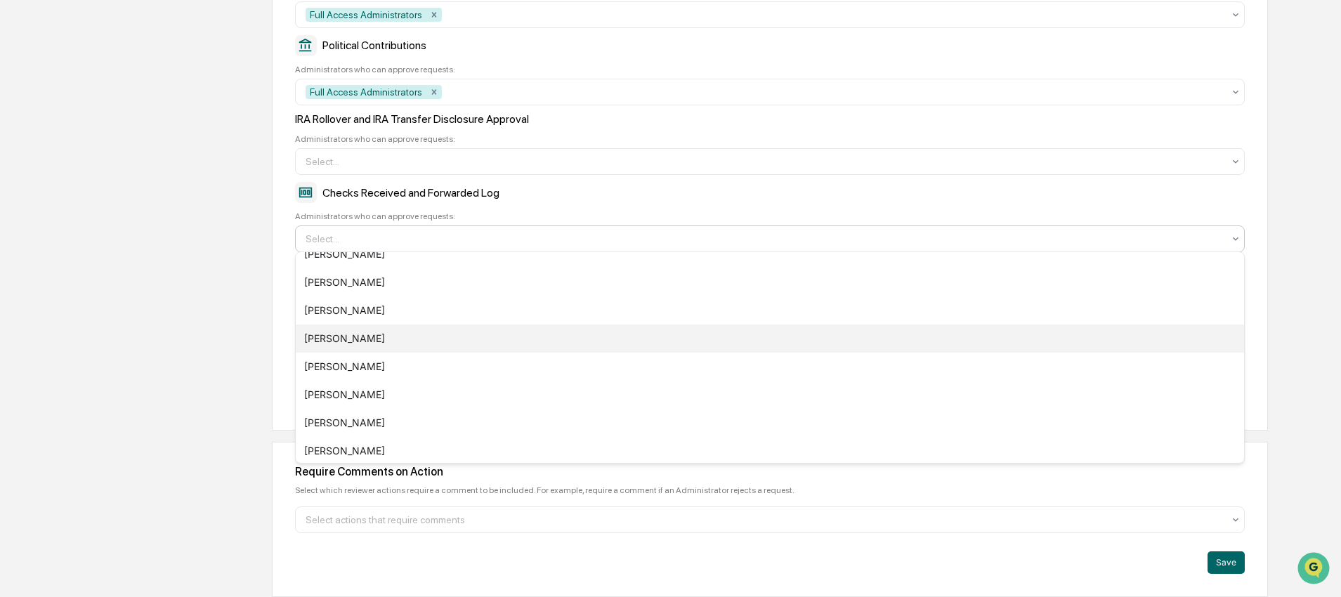
scroll to position [20, 0]
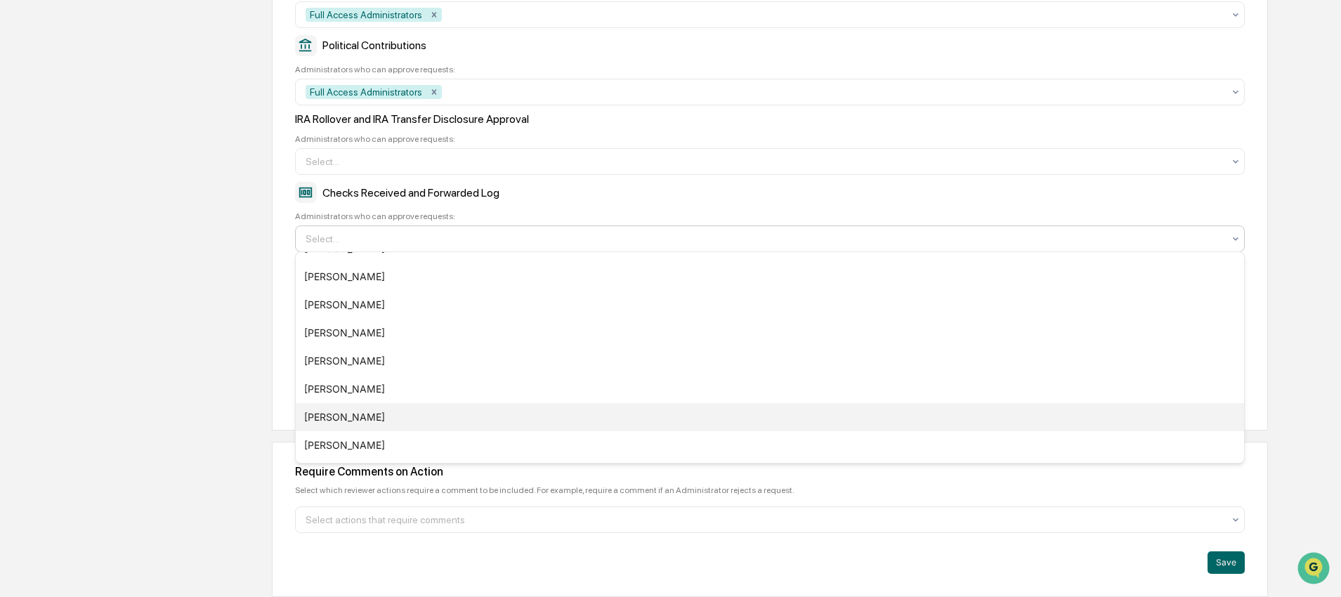
click at [367, 407] on div "[PERSON_NAME]" at bounding box center [770, 417] width 948 height 28
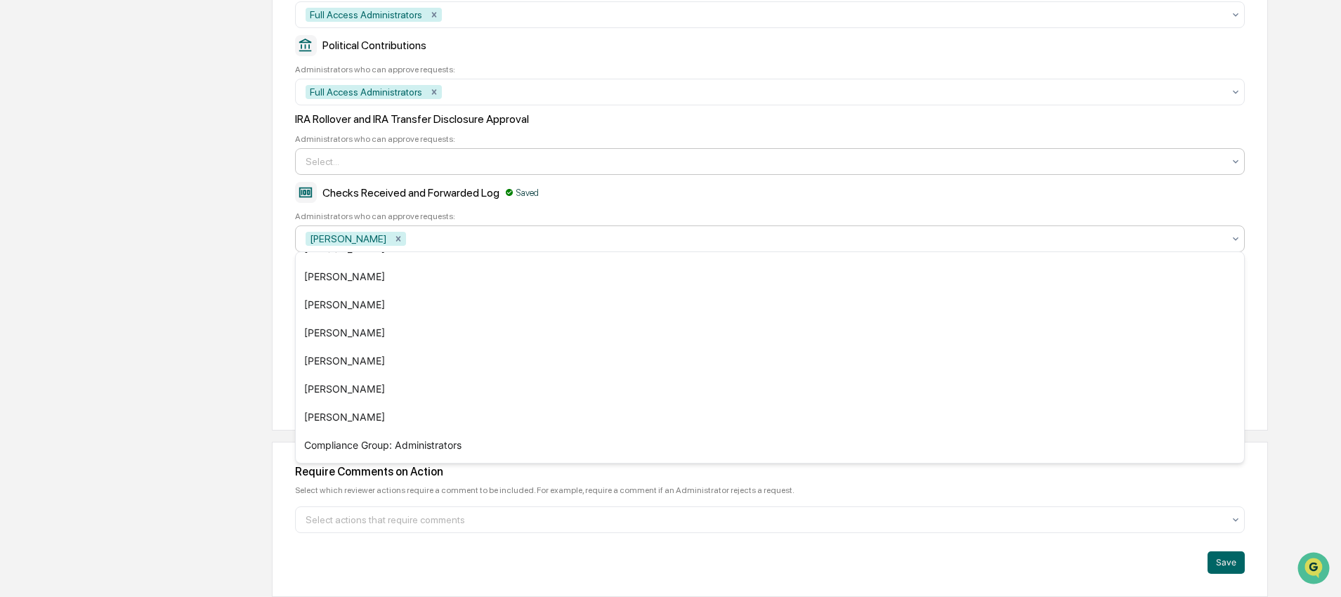
click at [416, 154] on div at bounding box center [763, 161] width 917 height 14
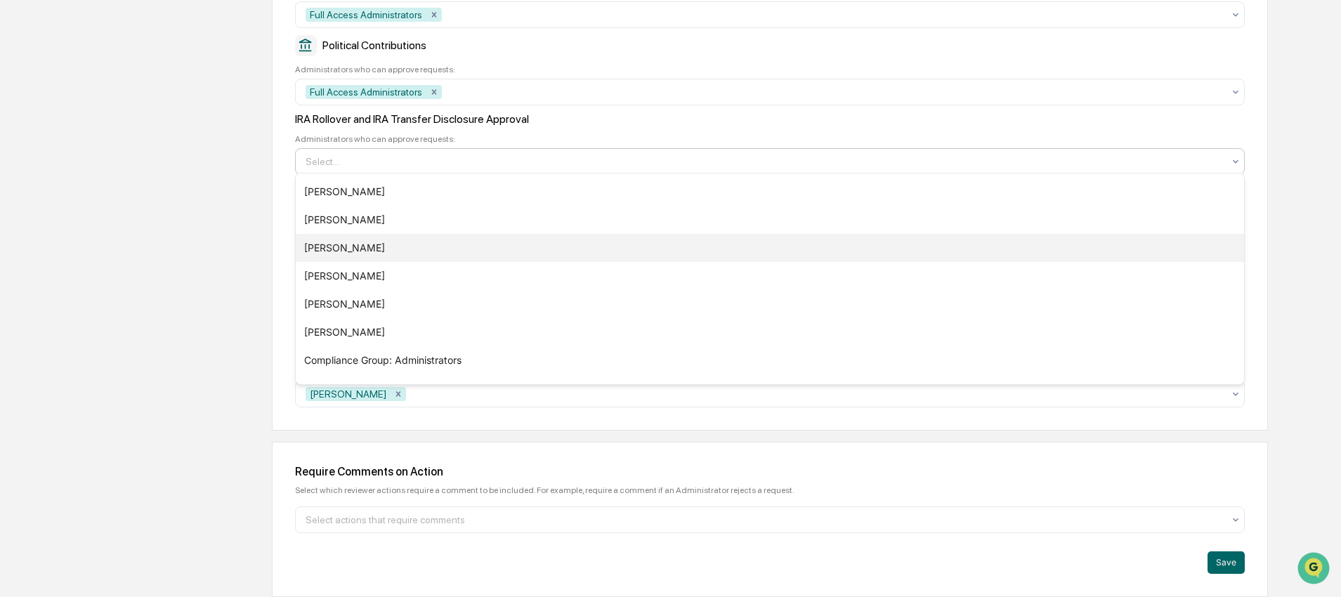
scroll to position [79, 0]
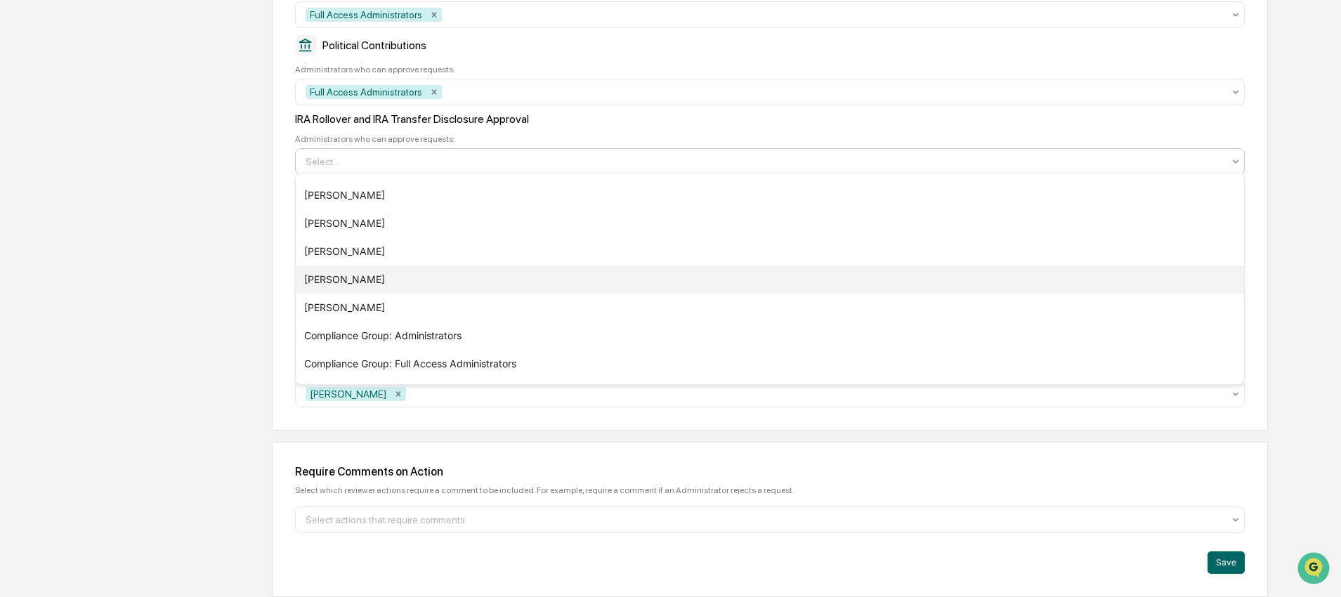
click at [418, 278] on div "[PERSON_NAME]" at bounding box center [770, 279] width 948 height 28
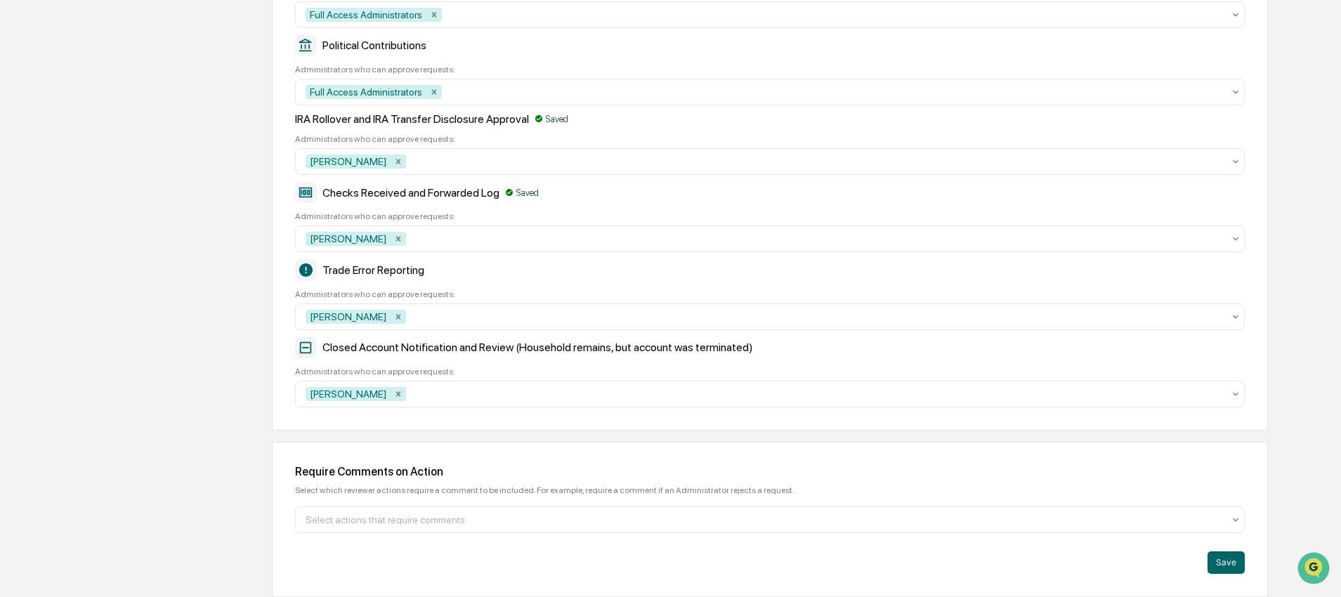
click at [226, 230] on div "Company Info Platform Configuration Admin Calendar Visibility Administrator Tas…" at bounding box center [664, 50] width 1206 height 1093
click at [1217, 564] on button "Save" at bounding box center [1225, 562] width 37 height 22
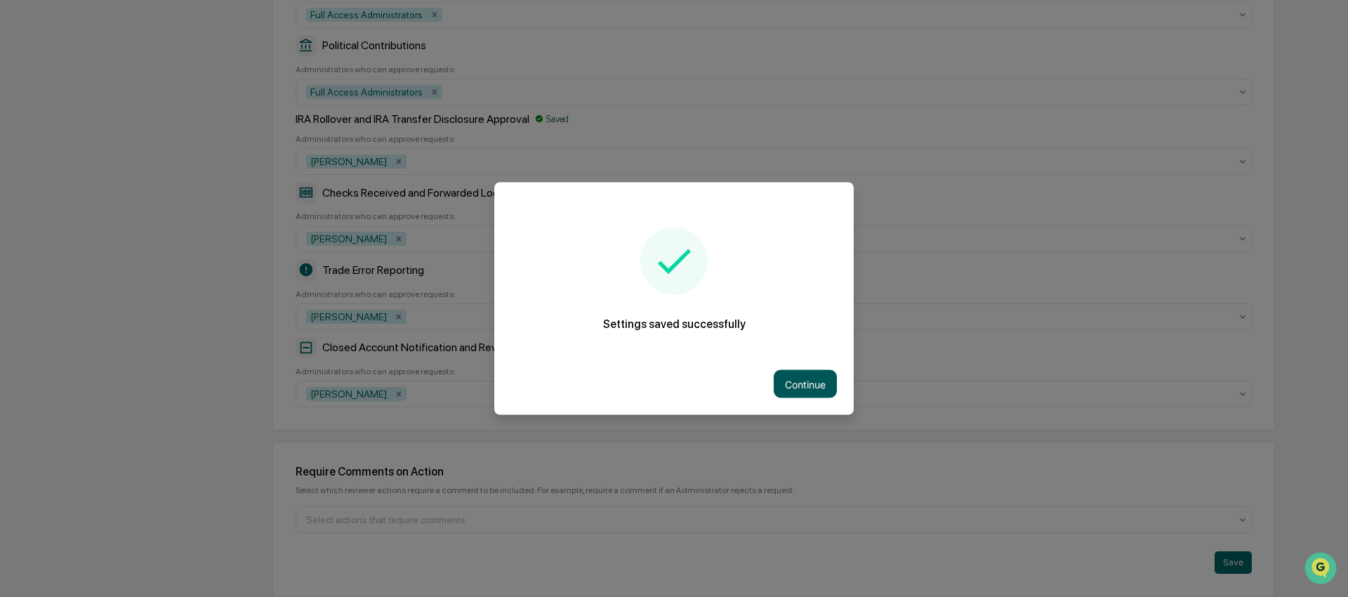
click at [828, 388] on button "Continue" at bounding box center [805, 384] width 63 height 28
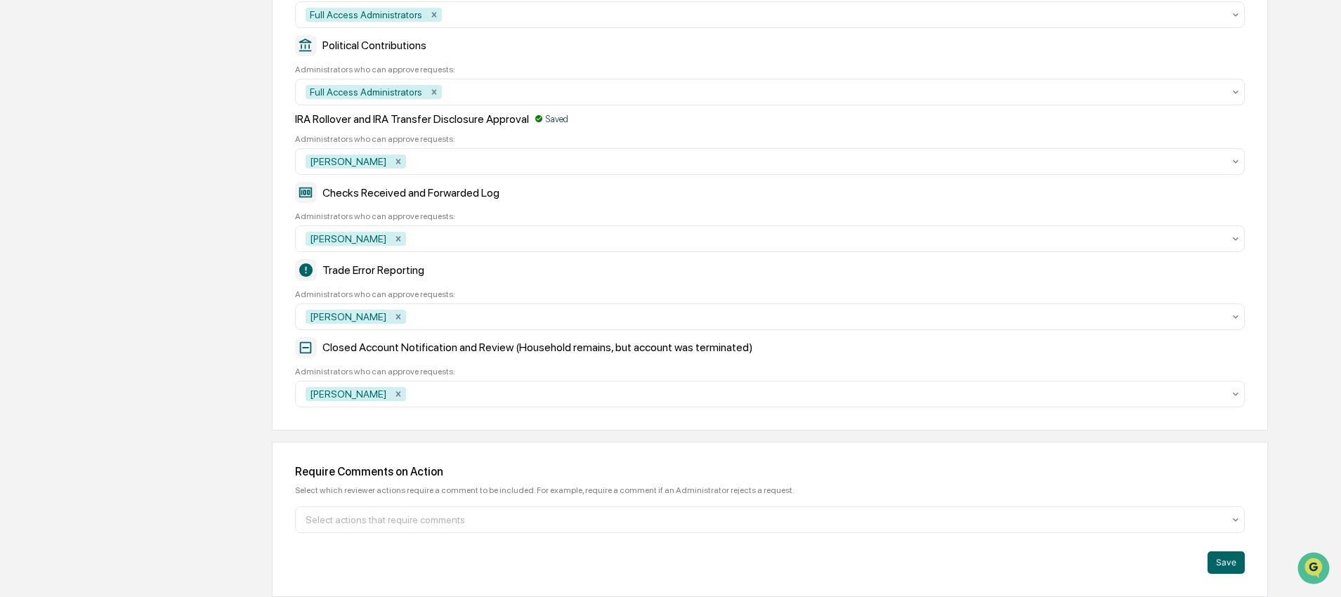
click at [187, 415] on div "Company Info Platform Configuration Admin Calendar Visibility Administrator Tas…" at bounding box center [664, 50] width 1206 height 1093
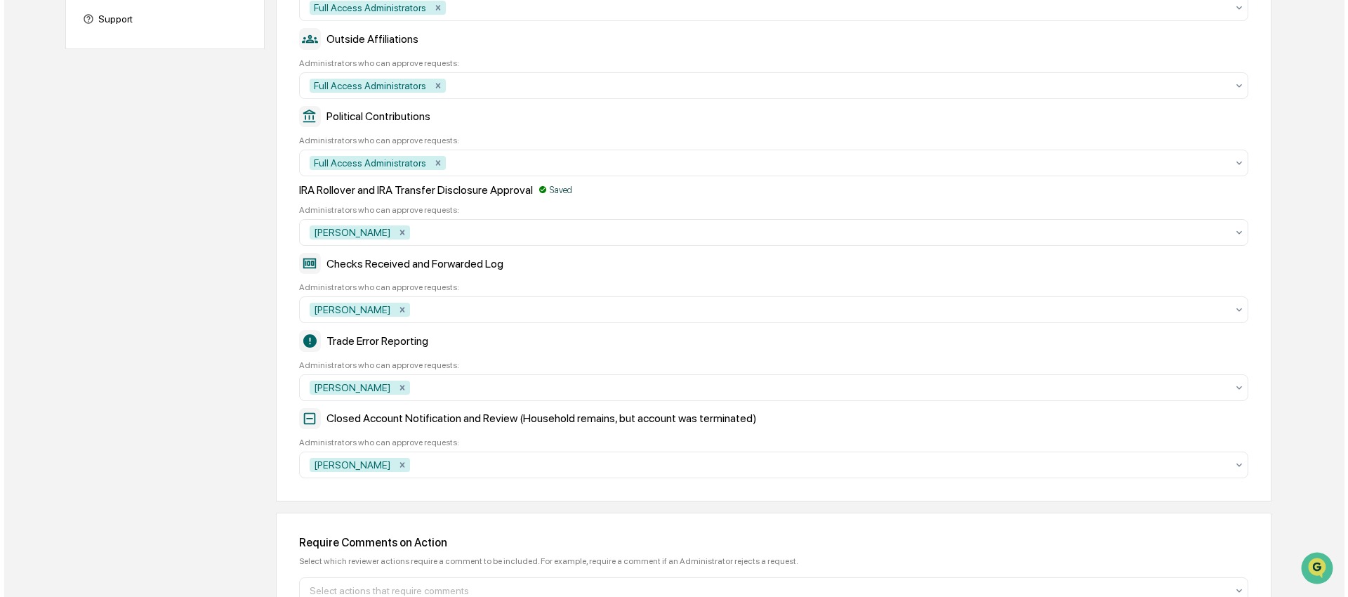
scroll to position [0, 0]
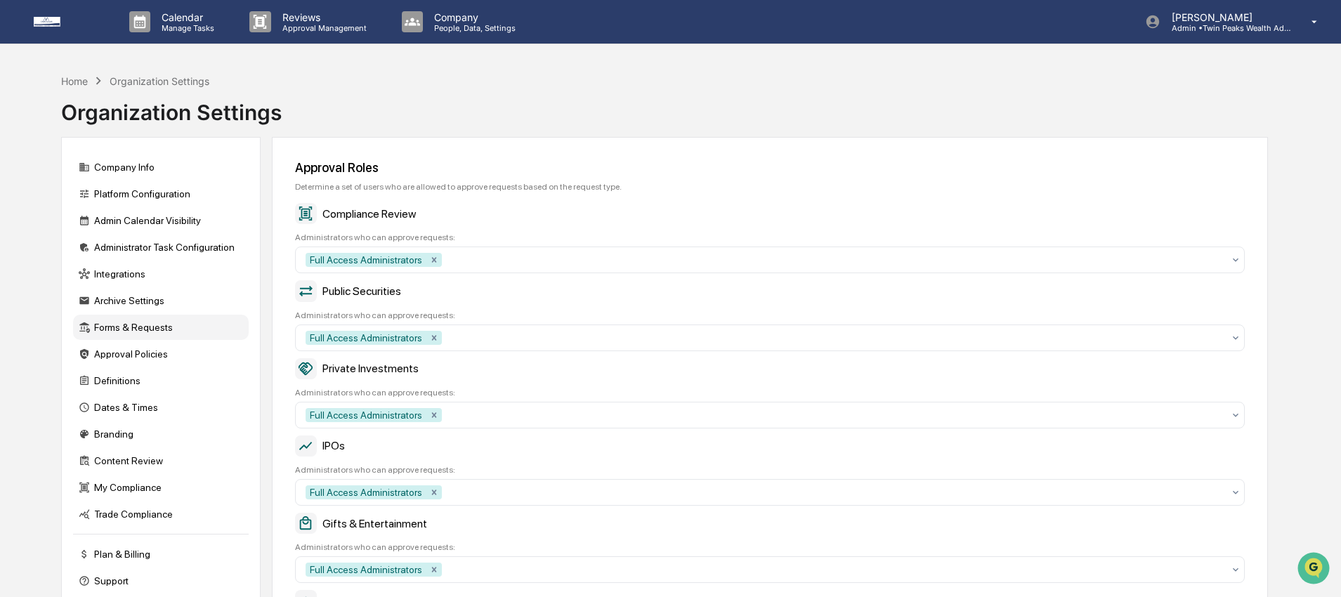
click at [343, 137] on div "Approval Roles Determine a set of users who are allowed to approve requests bas…" at bounding box center [770, 600] width 996 height 926
click at [485, 92] on div "Home Organization Settings Organization Settings" at bounding box center [664, 102] width 1206 height 70
click at [463, 103] on div "Home Organization Settings Organization Settings" at bounding box center [664, 102] width 1206 height 70
click at [529, 84] on div "Home Organization Settings Organization Settings" at bounding box center [664, 102] width 1206 height 70
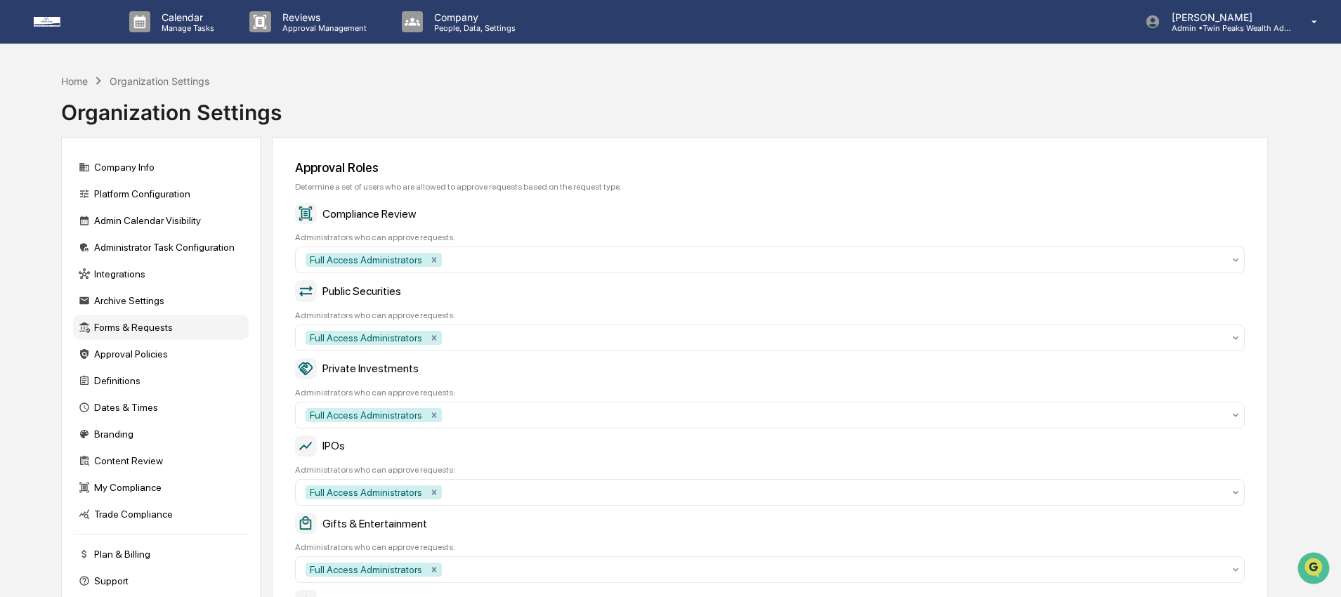
click at [560, 81] on div "Home Organization Settings Organization Settings" at bounding box center [664, 102] width 1206 height 70
click at [367, 86] on div "Home Organization Settings Organization Settings" at bounding box center [664, 102] width 1206 height 70
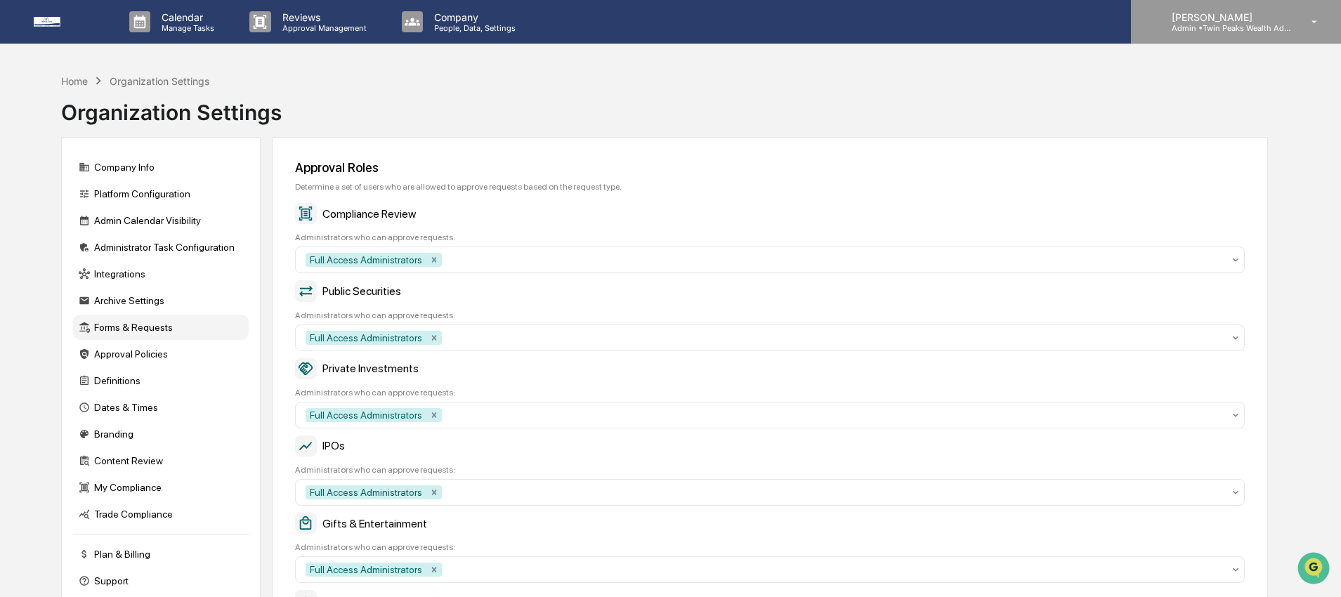
click at [1261, 18] on p "[PERSON_NAME]" at bounding box center [1225, 17] width 131 height 12
